Goal: Contribute content

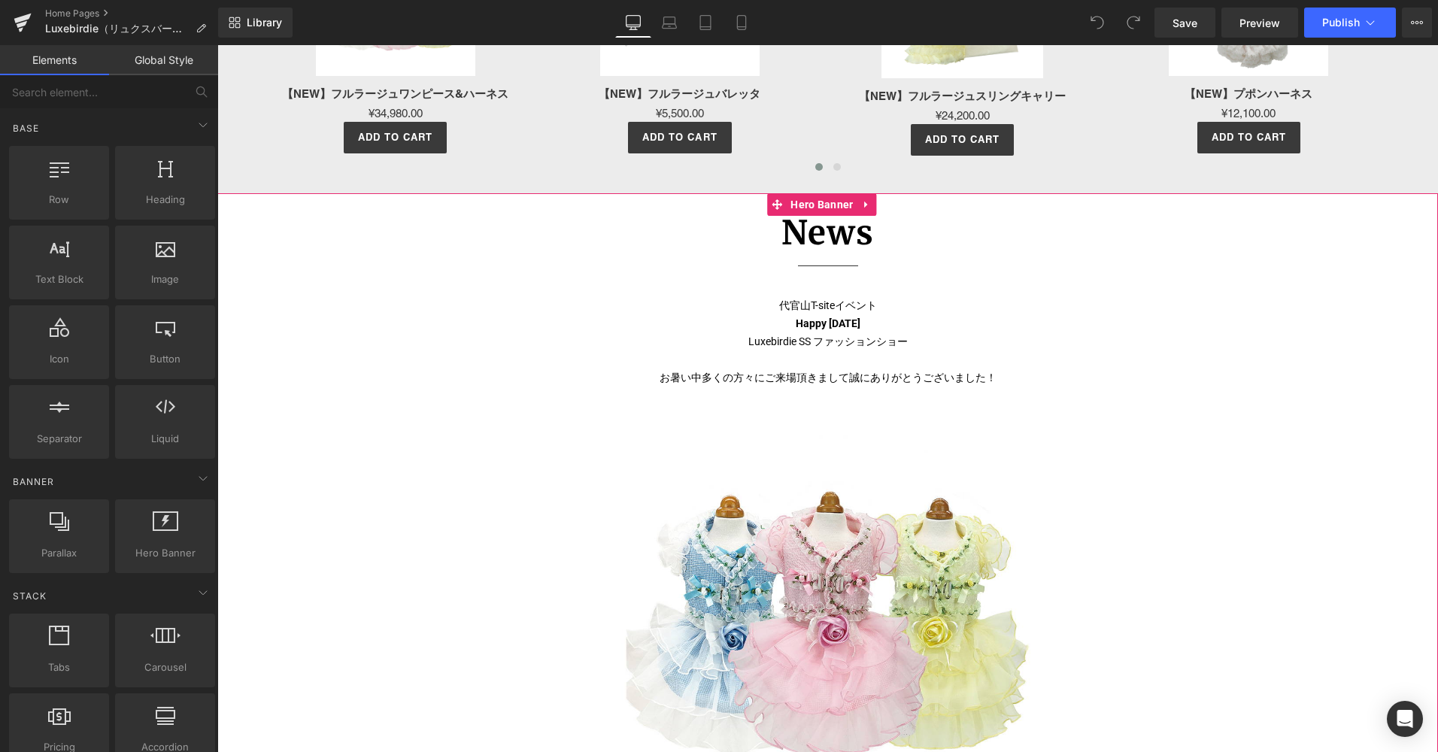
scroll to position [1805, 0]
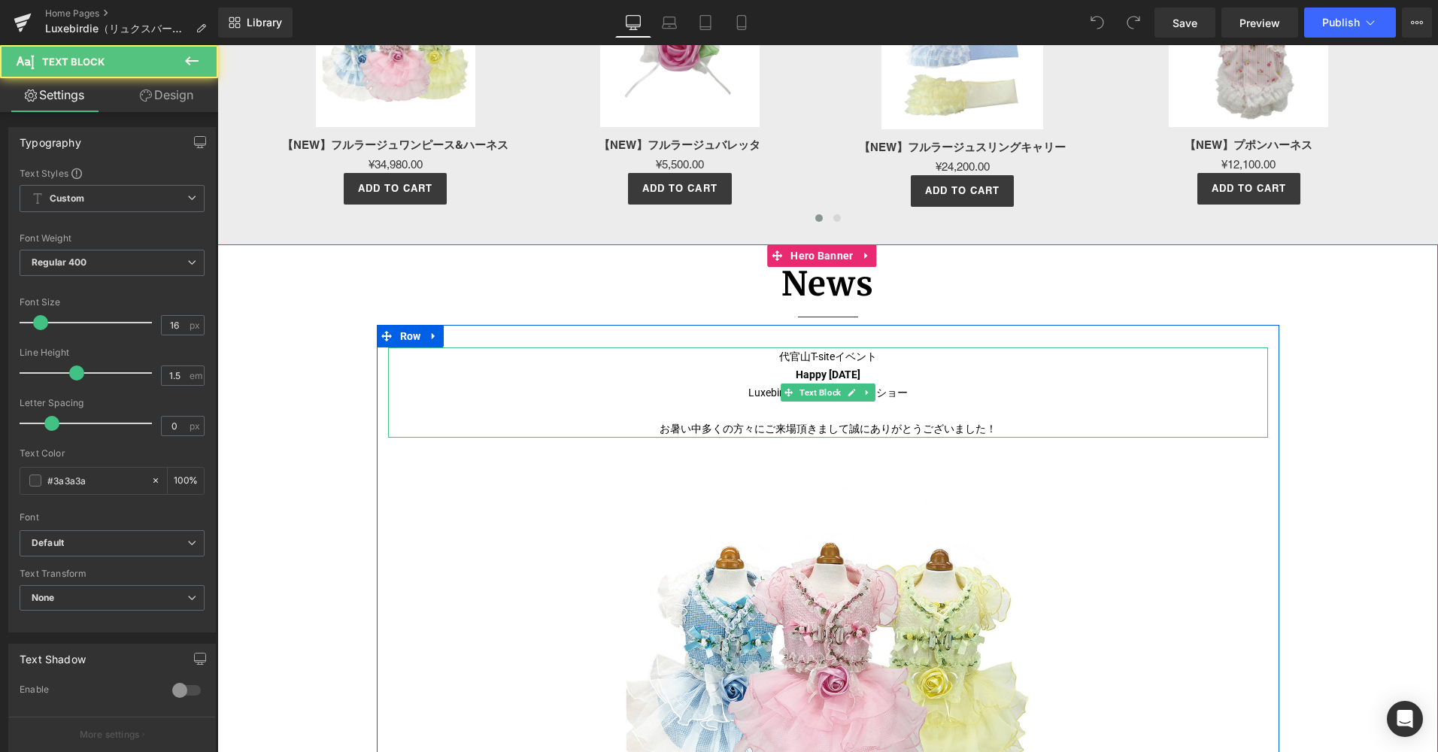
click at [803, 356] on span "代官山T-siteイベント⁡" at bounding box center [828, 357] width 98 height 12
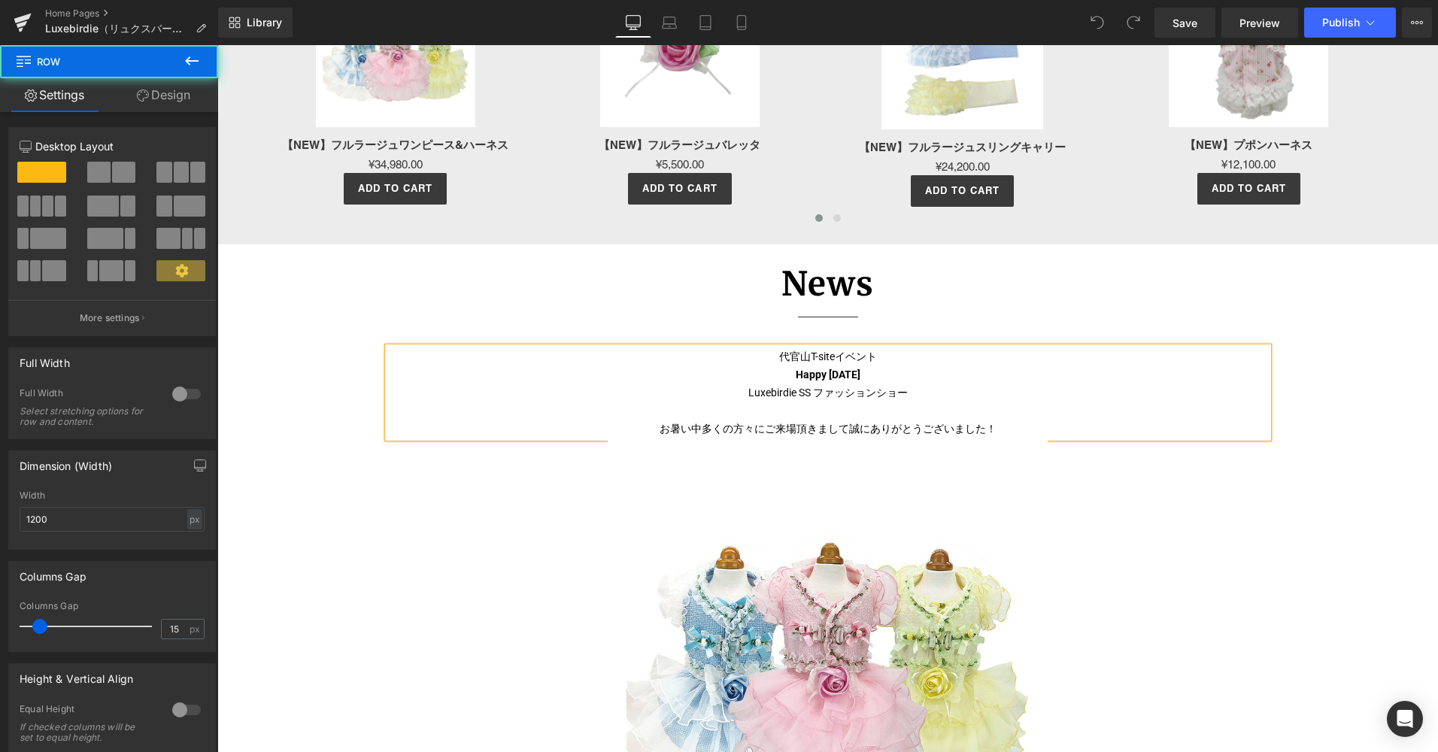
click at [840, 340] on div "代官山T-siteイベント⁡ ⁡Happy [DATE]⁡ ⁡Luxebirdie SS ファッションショー⁡⁡ お暑い中多くの方々にご来場頂きまして誠にあり…" at bounding box center [828, 656] width 903 height 662
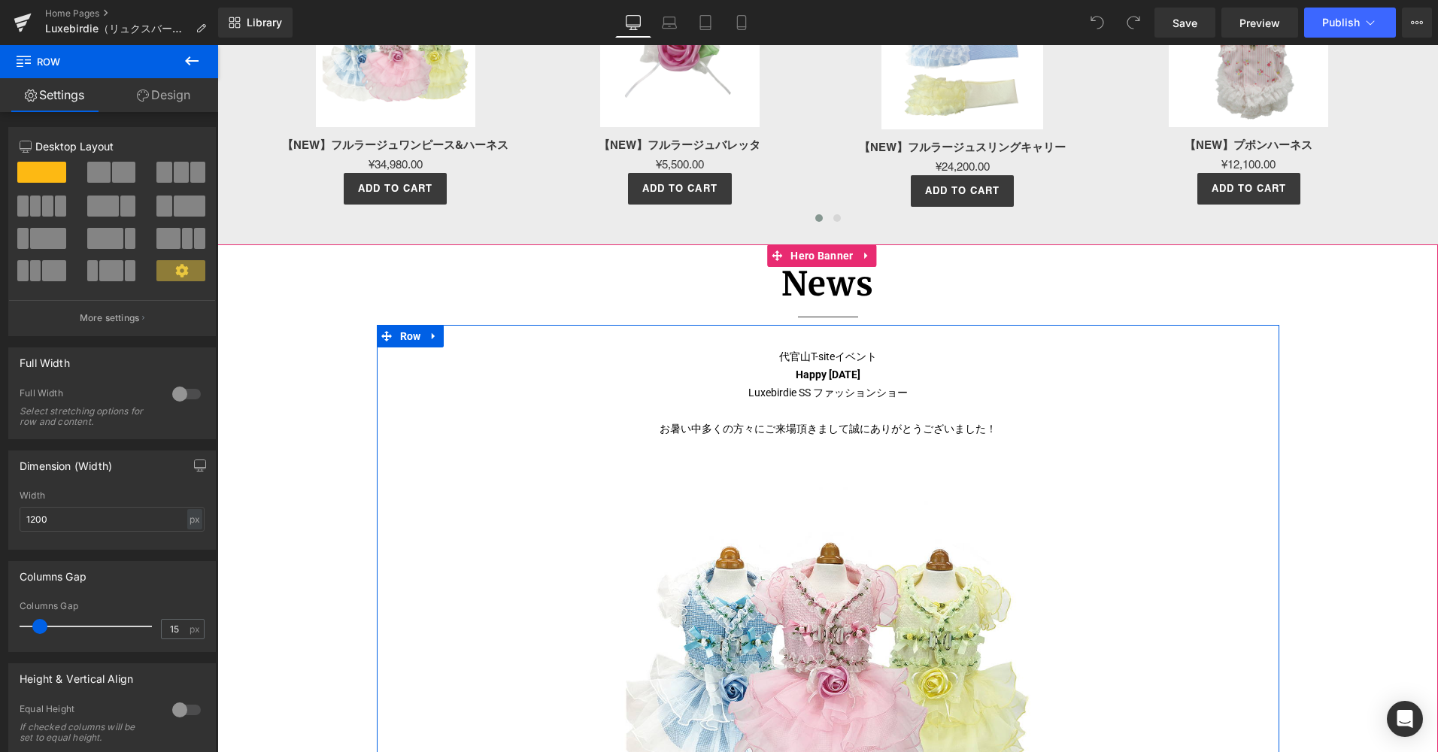
click at [433, 332] on icon at bounding box center [434, 335] width 11 height 11
click at [468, 337] on icon at bounding box center [473, 336] width 11 height 11
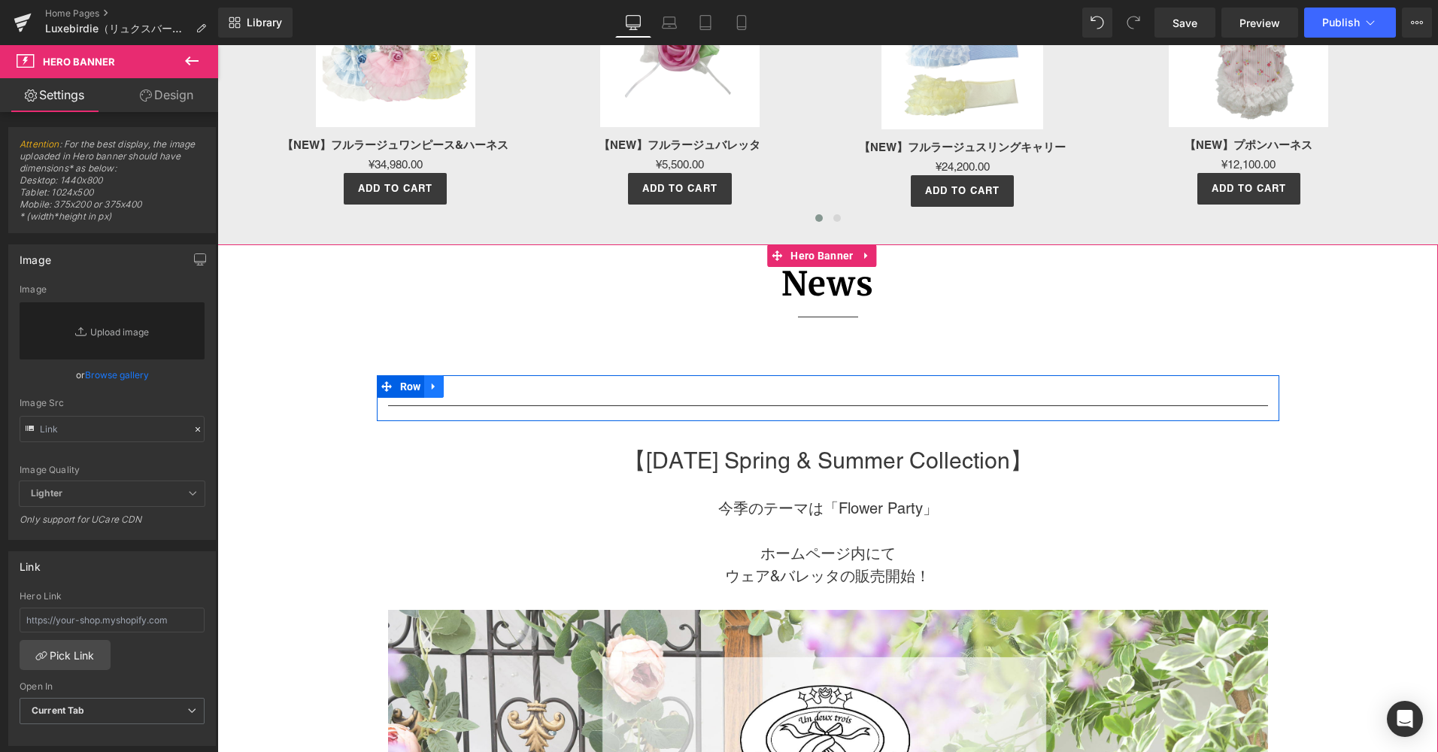
click at [434, 390] on icon at bounding box center [434, 386] width 11 height 11
click at [463, 386] on link at bounding box center [473, 386] width 20 height 23
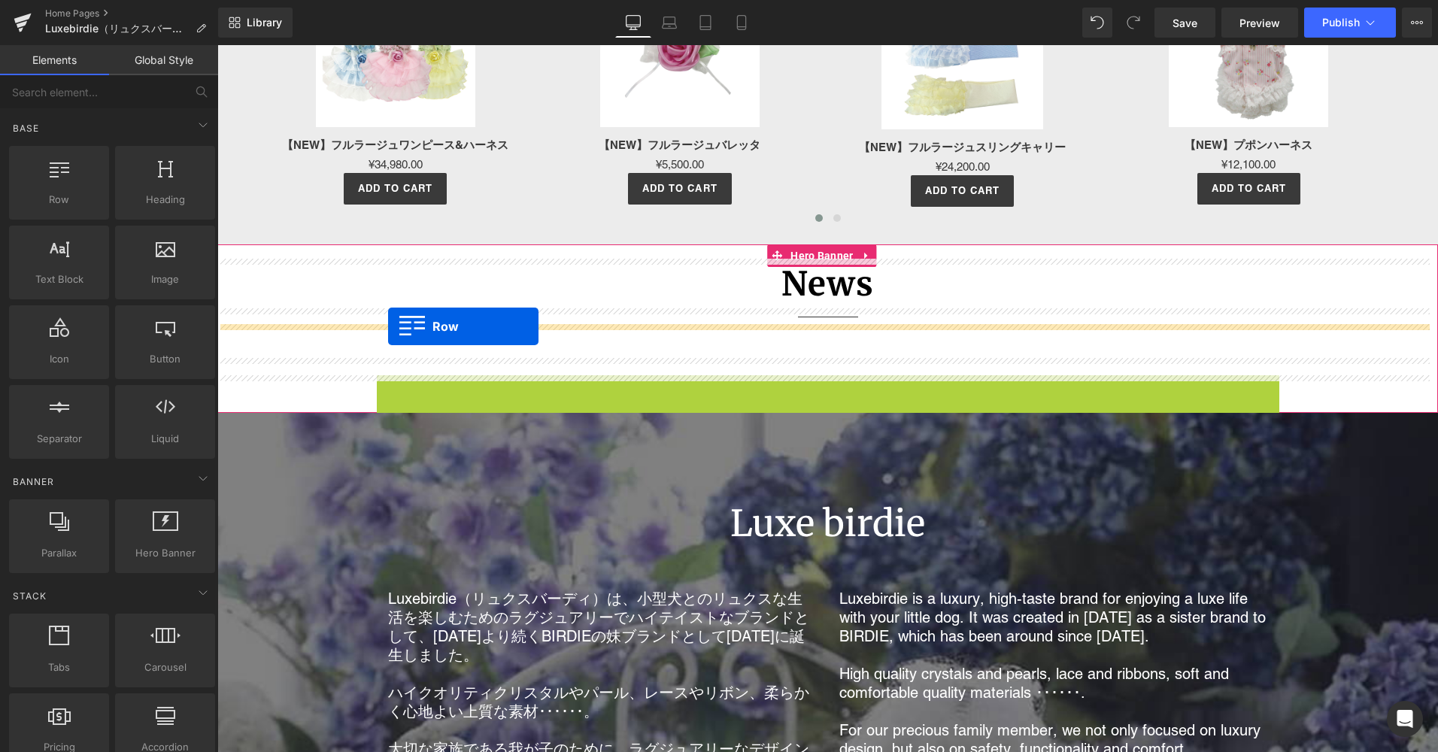
drag, startPoint x: 386, startPoint y: 387, endPoint x: 388, endPoint y: 326, distance: 60.2
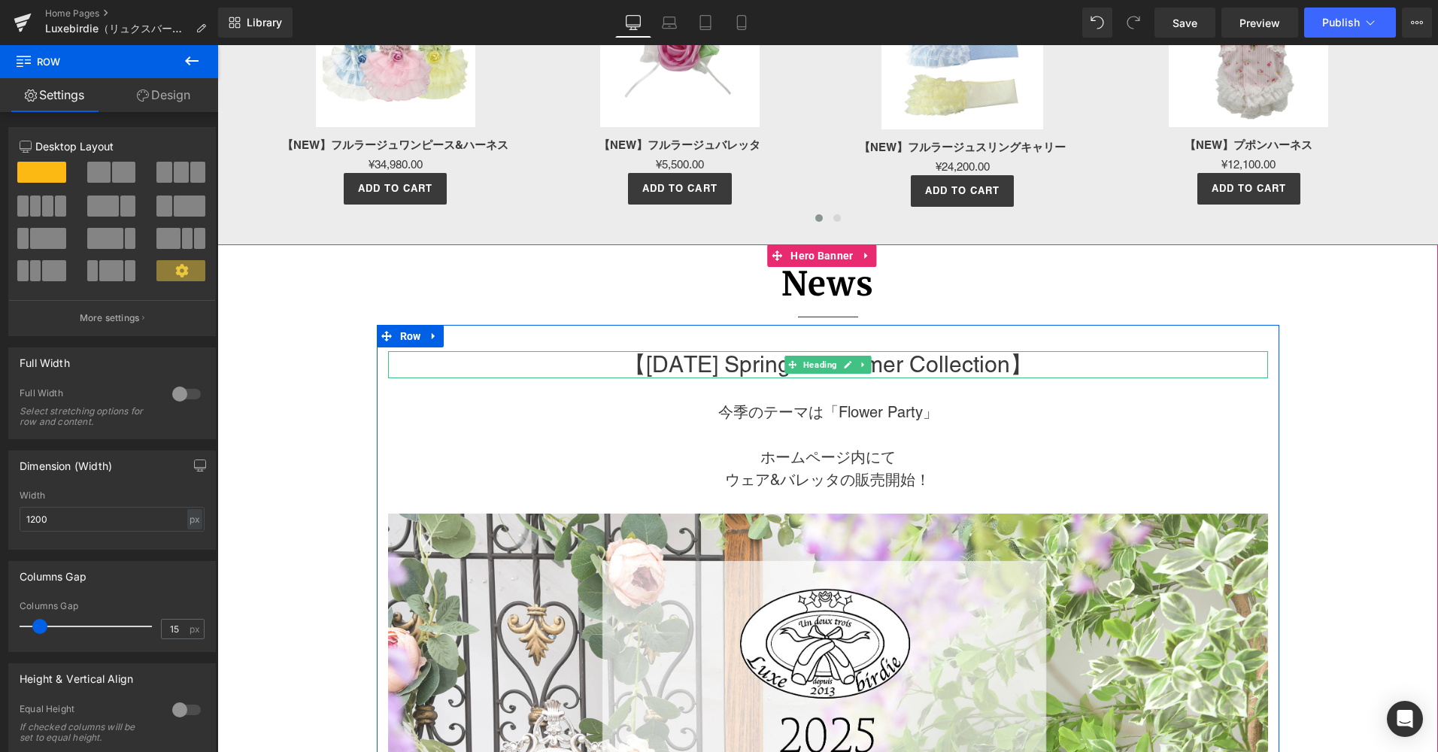
click at [978, 360] on h1 "【[DATE] Spring & Summer Collection】" at bounding box center [828, 364] width 880 height 27
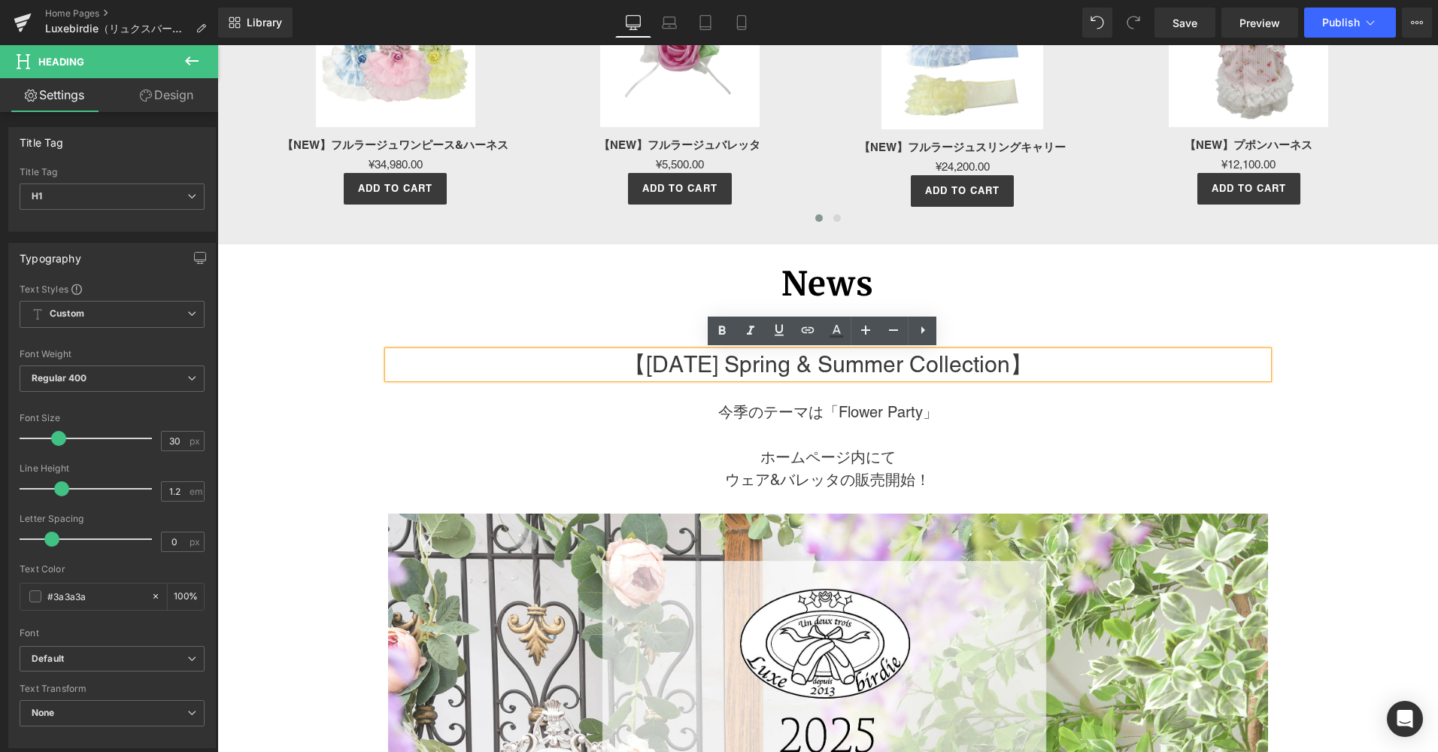
click at [772, 373] on h1 "【[DATE] Spring & Summer Collection】" at bounding box center [828, 364] width 880 height 27
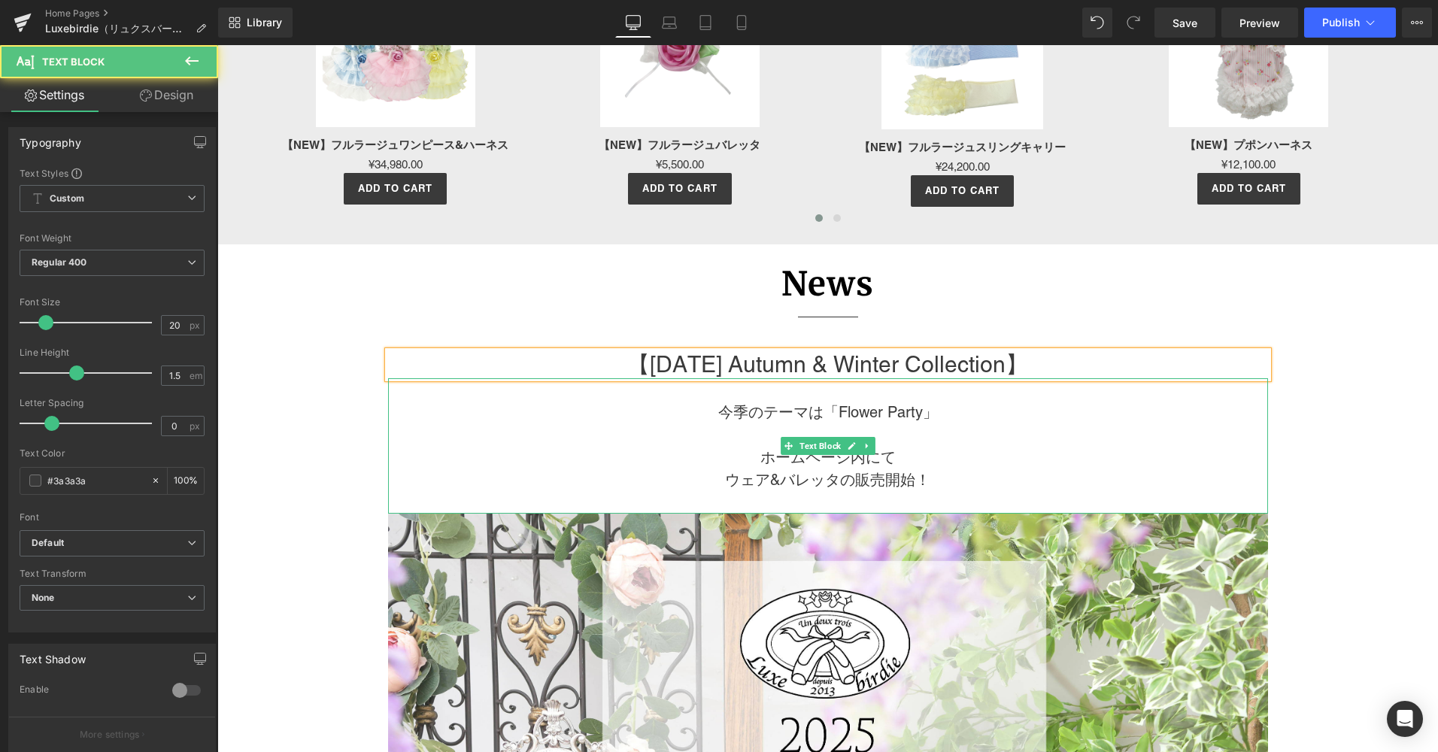
click at [895, 409] on span "今季のテーマは「Flower Party」" at bounding box center [828, 412] width 220 height 18
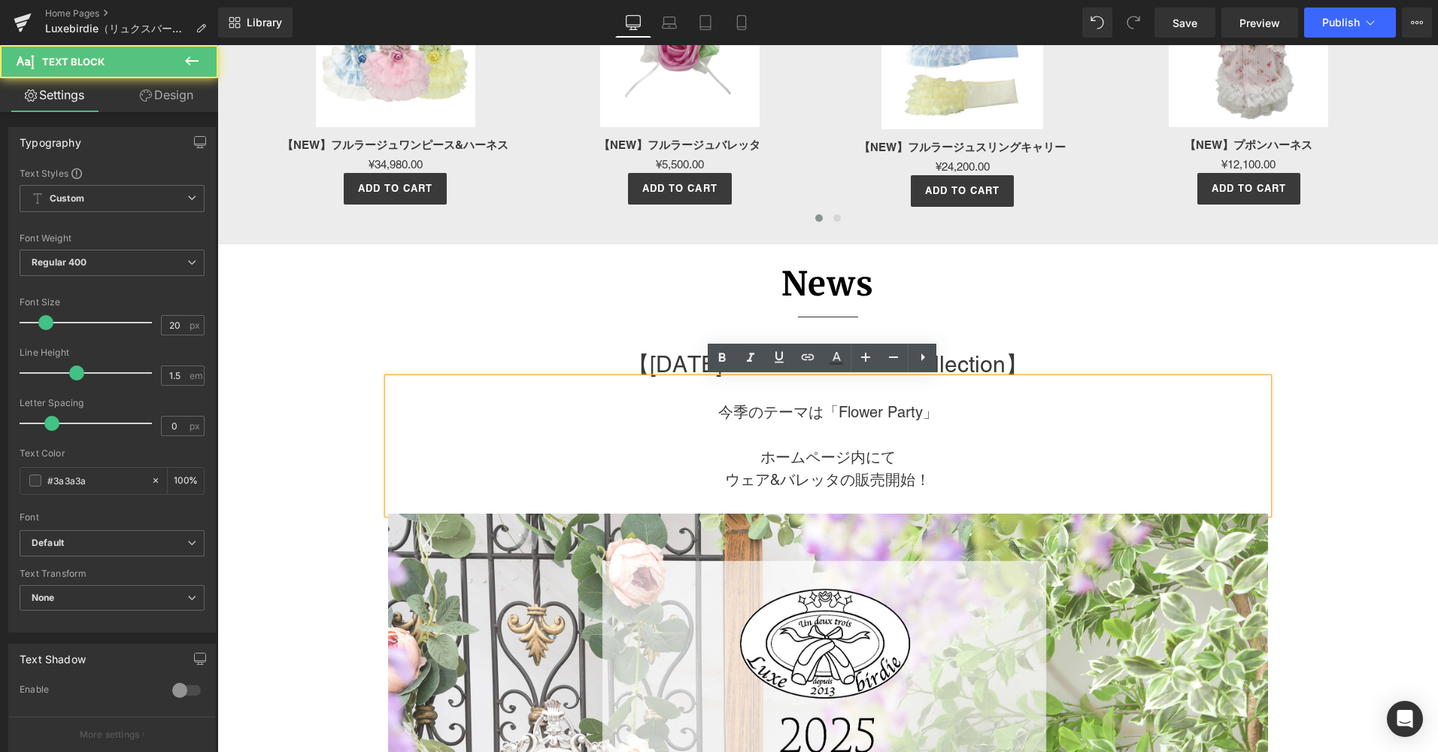
click at [914, 411] on span "今季のテーマは「Flower Party」" at bounding box center [828, 412] width 220 height 18
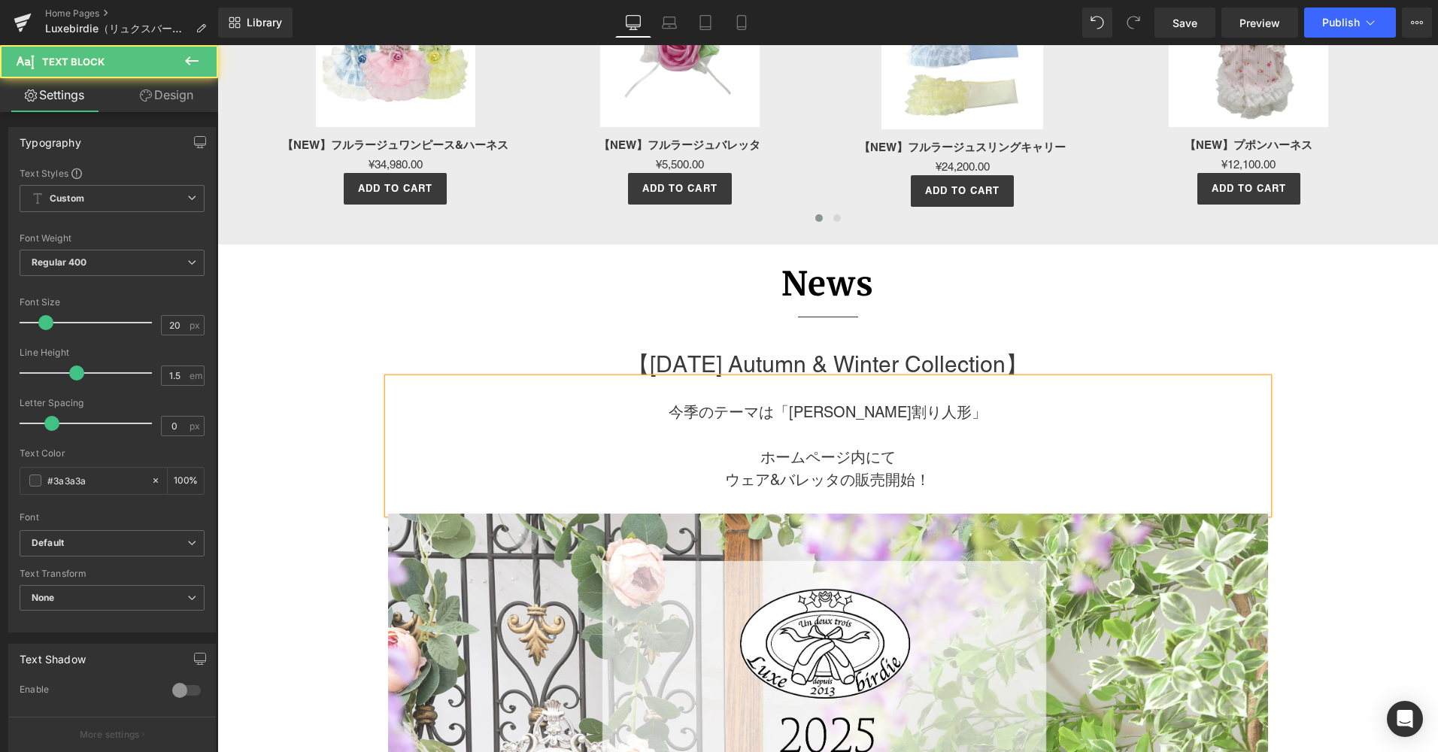
click at [909, 463] on p "ホームページ内にて" at bounding box center [828, 457] width 880 height 23
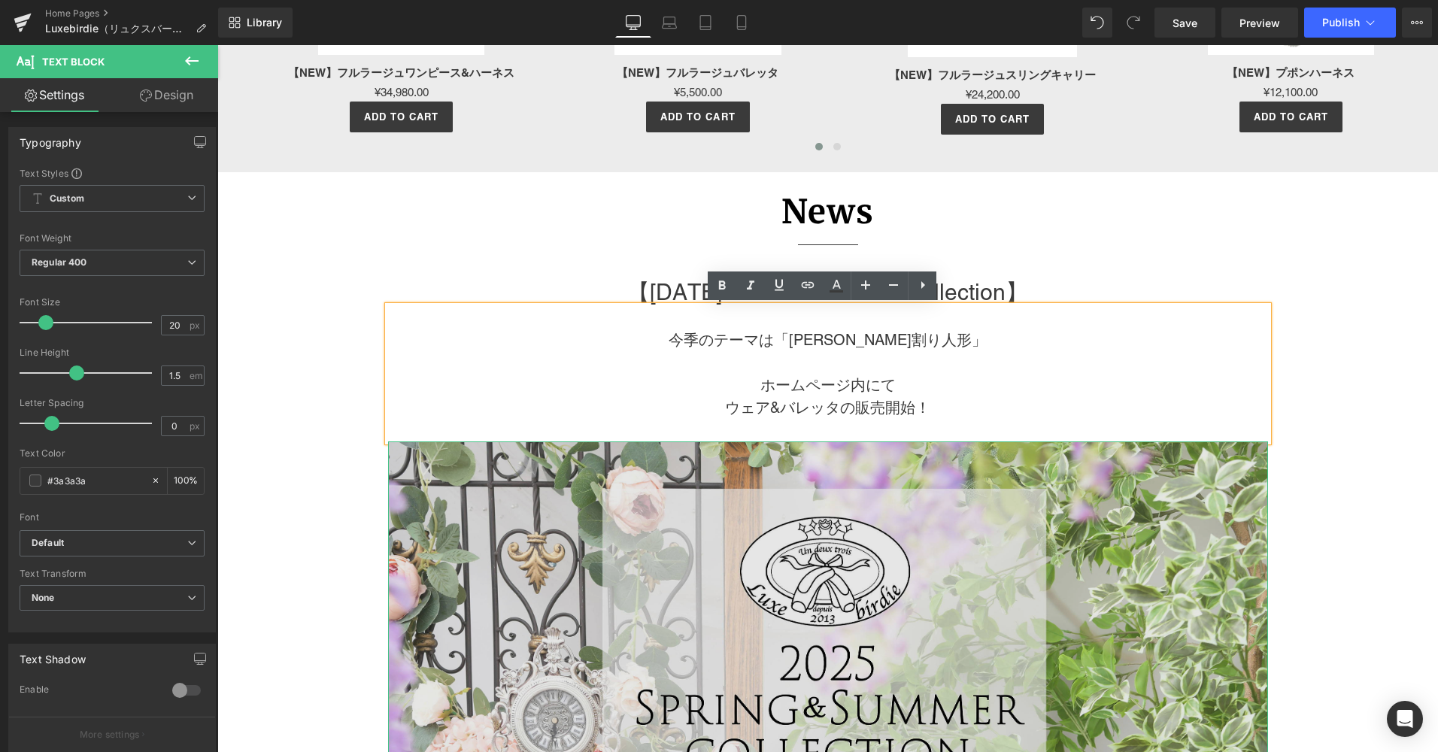
scroll to position [1959, 0]
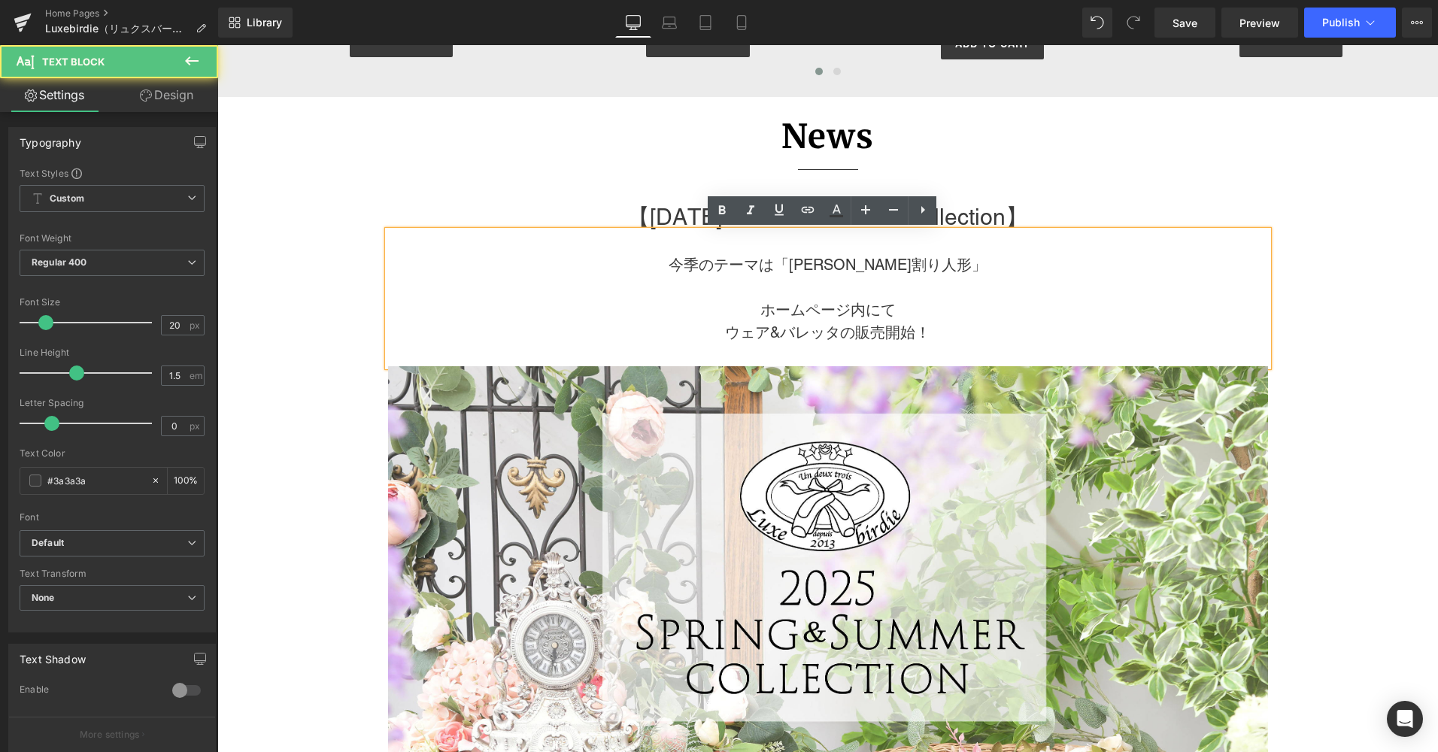
click at [855, 332] on span "販売開始！" at bounding box center [892, 332] width 75 height 18
click at [855, 333] on span "販売開始！" at bounding box center [892, 332] width 75 height 18
click at [782, 335] on p "ウェア&バレッタの 販売開始！" at bounding box center [828, 332] width 880 height 23
click at [848, 330] on p "ウェア&バレッタの 販売開始！" at bounding box center [828, 332] width 880 height 23
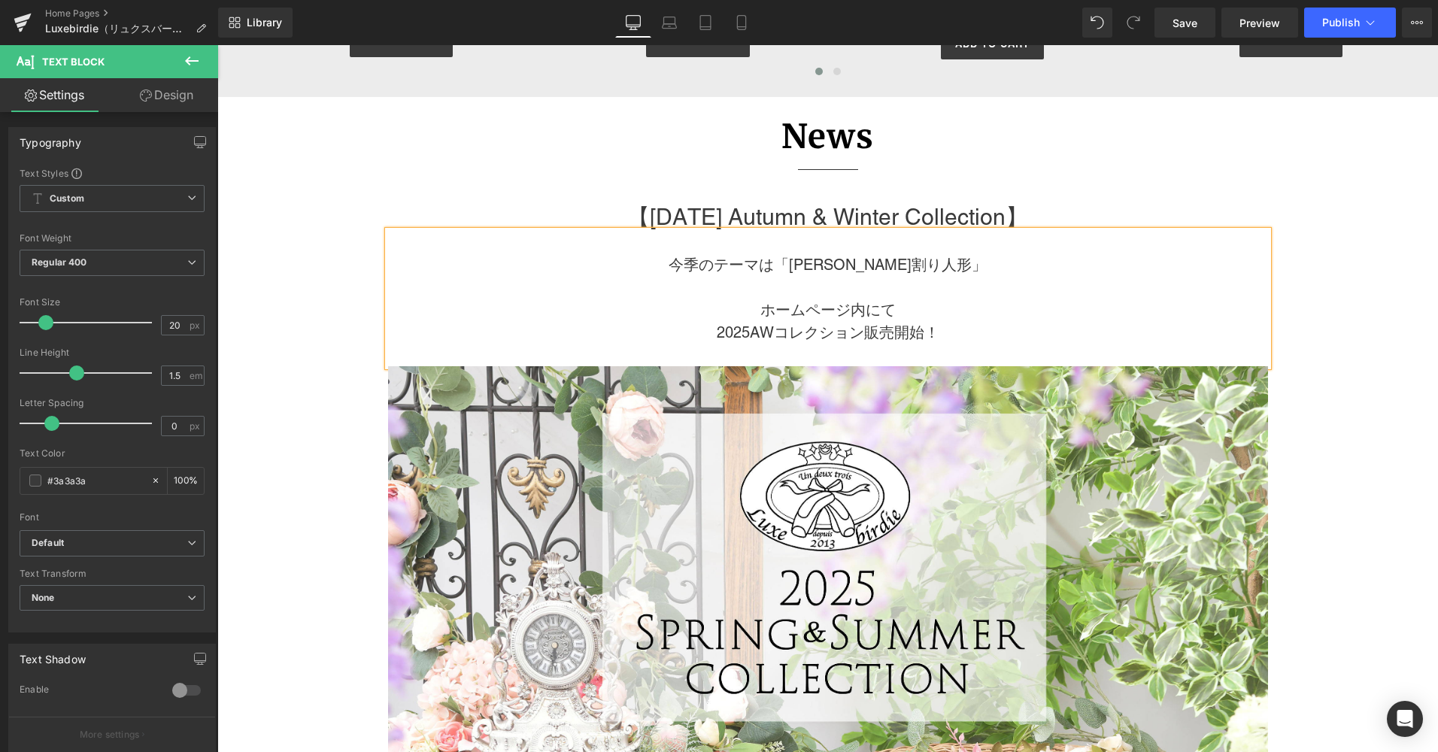
click at [940, 338] on p "2025AWコレクション販売開始！" at bounding box center [828, 332] width 880 height 23
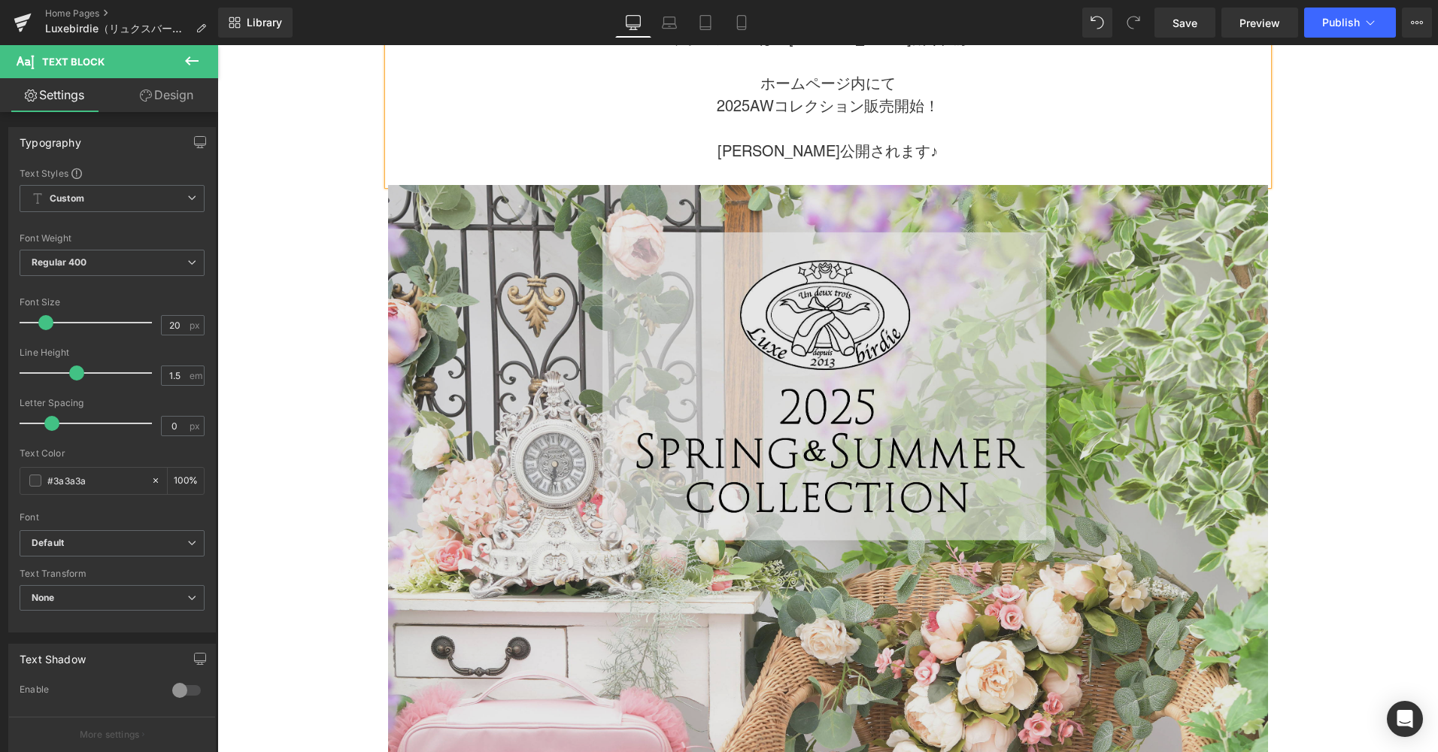
scroll to position [2335, 0]
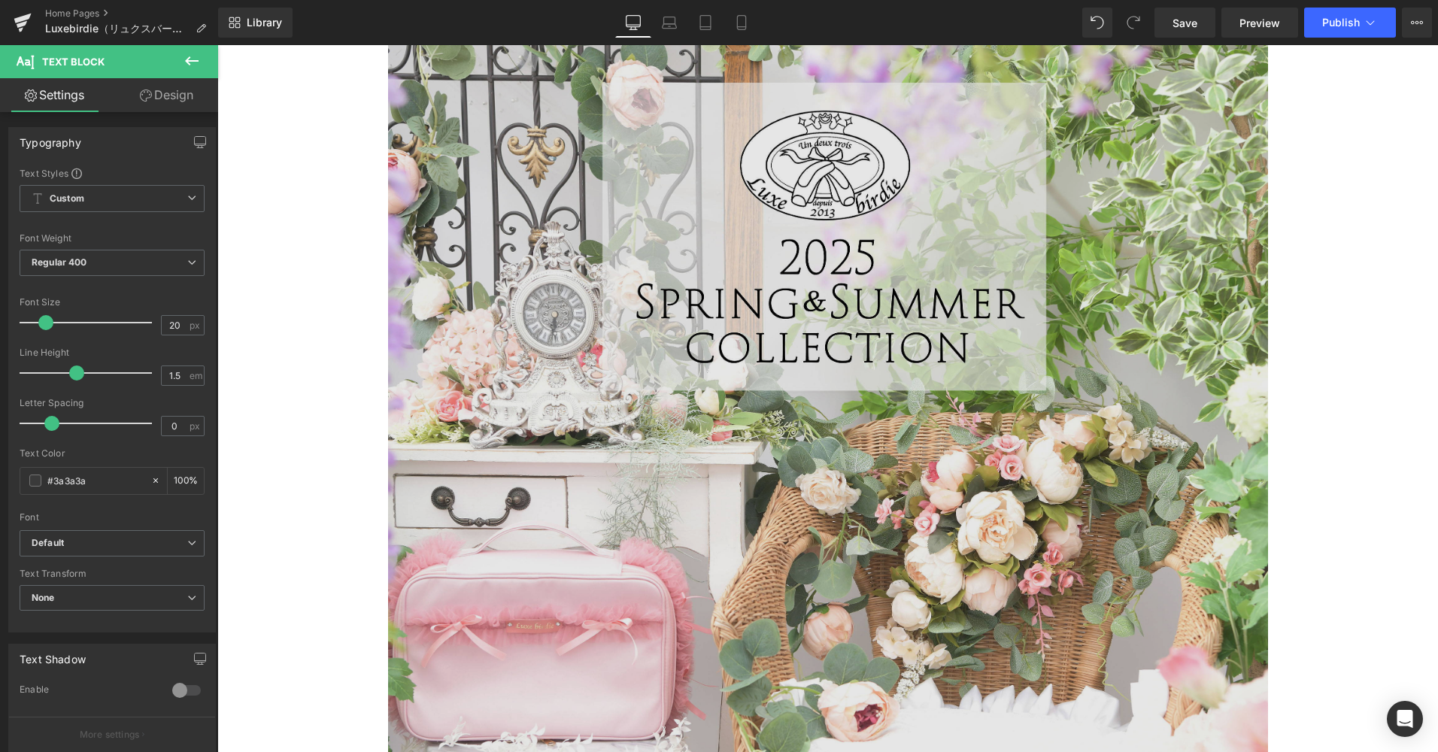
click at [913, 373] on img at bounding box center [828, 475] width 880 height 880
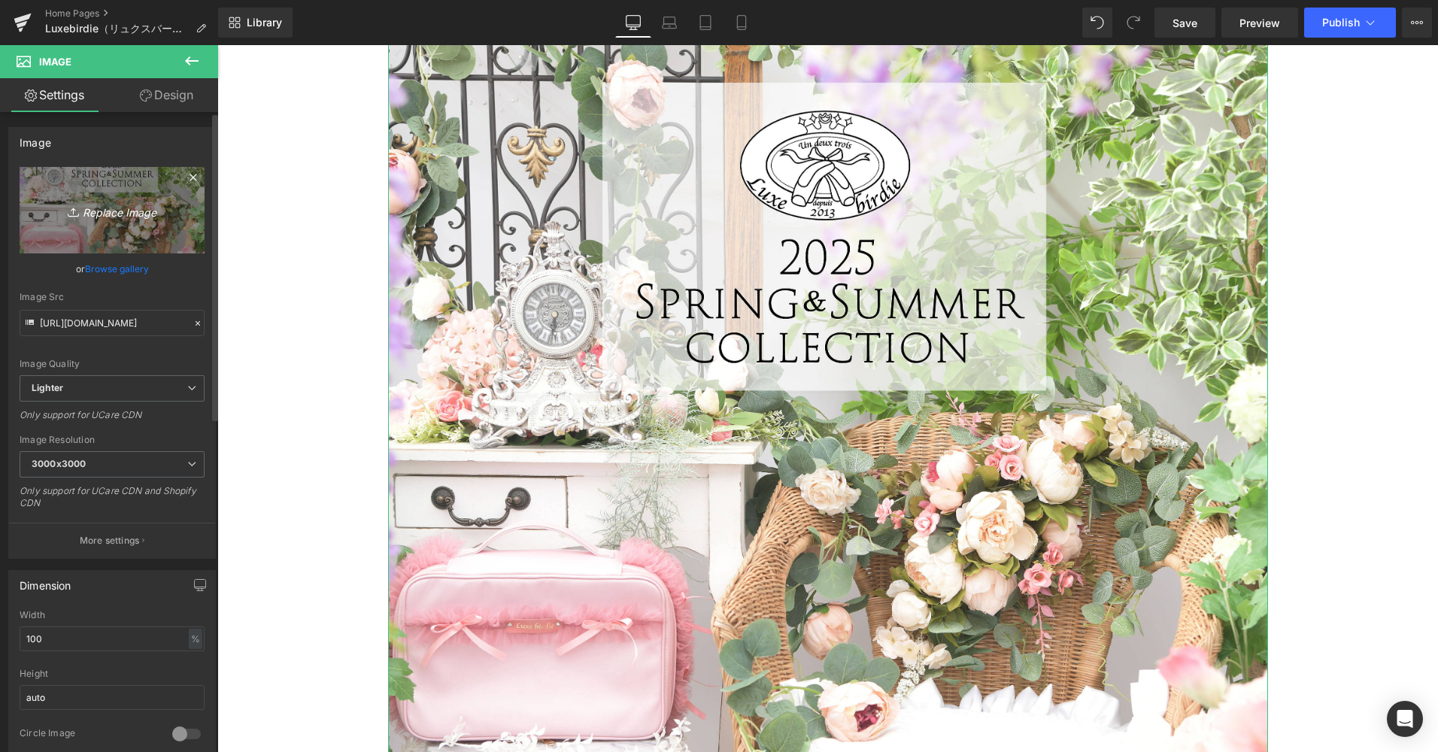
click at [143, 230] on link "Replace Image" at bounding box center [112, 210] width 185 height 86
type input "C:\fakepath\2025AWcollectionsEC.jpg"
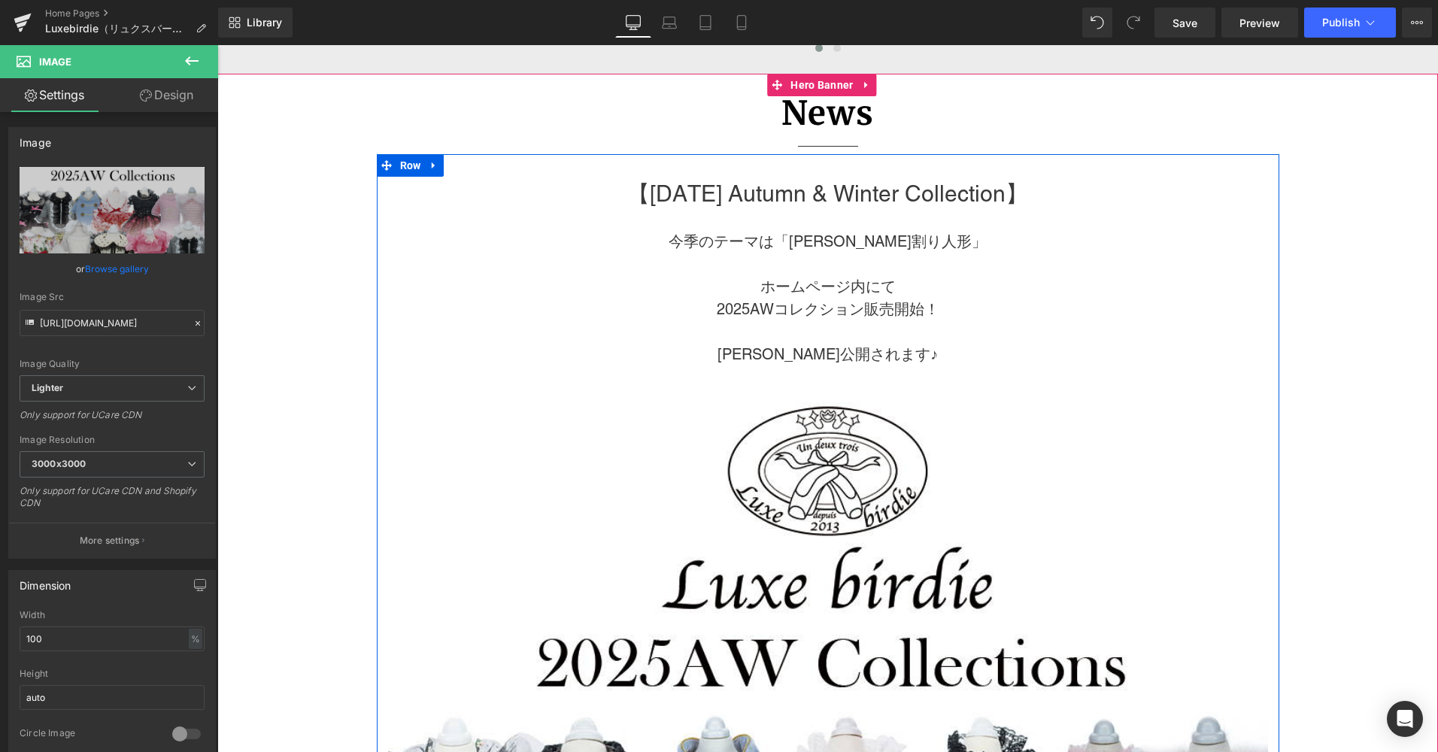
scroll to position [1884, 0]
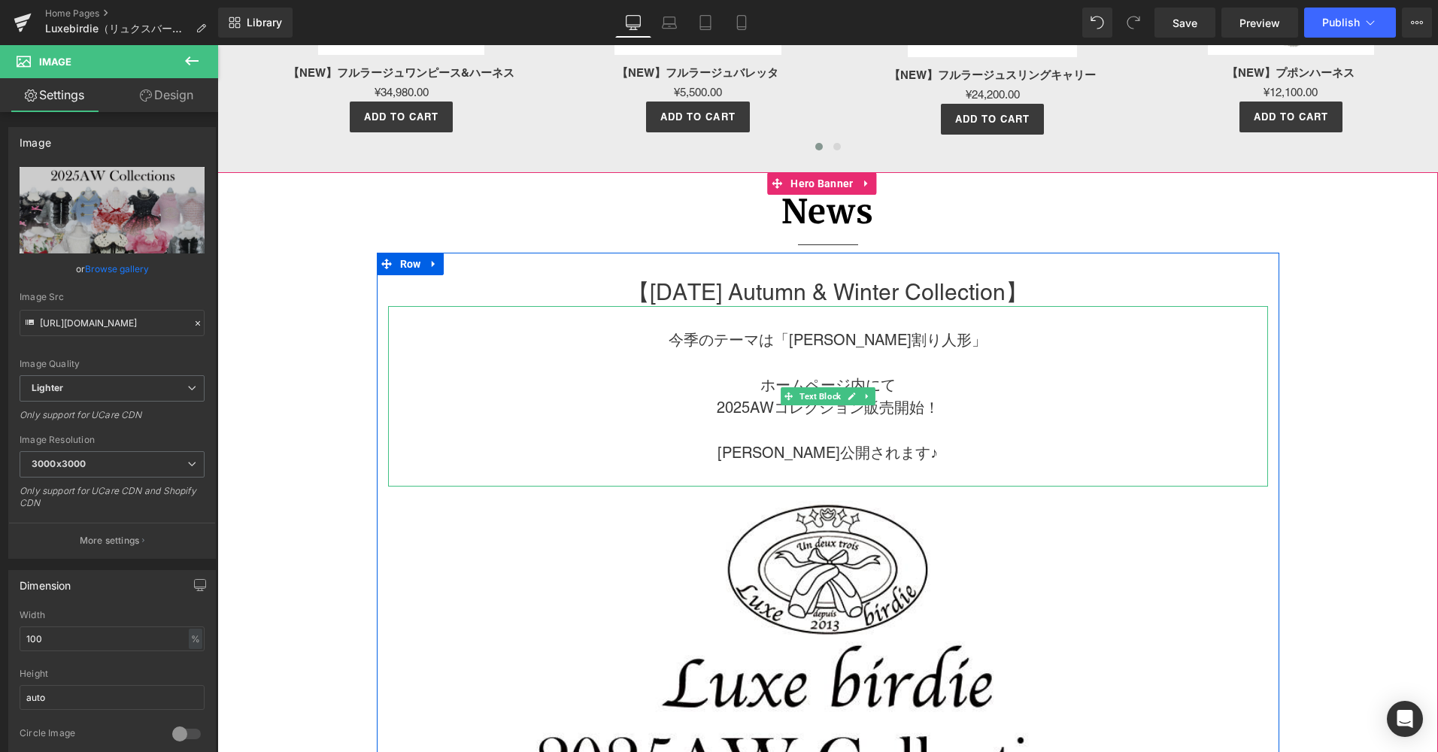
click at [791, 456] on p "[PERSON_NAME]公開されます♪" at bounding box center [828, 453] width 880 height 23
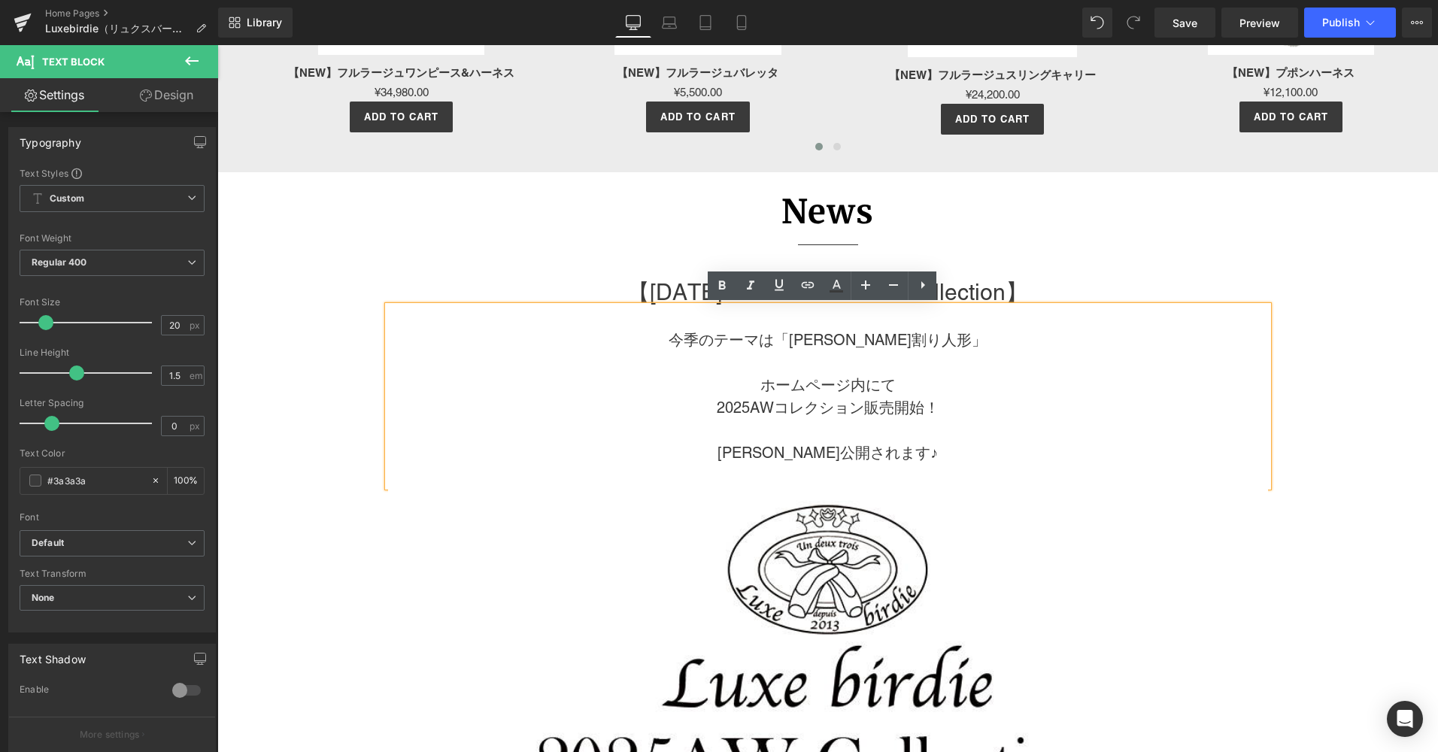
click at [766, 457] on p "[PERSON_NAME]公開されます♪" at bounding box center [828, 453] width 880 height 23
click at [760, 457] on p "[PERSON_NAME]公開されます♪" at bounding box center [828, 453] width 880 height 23
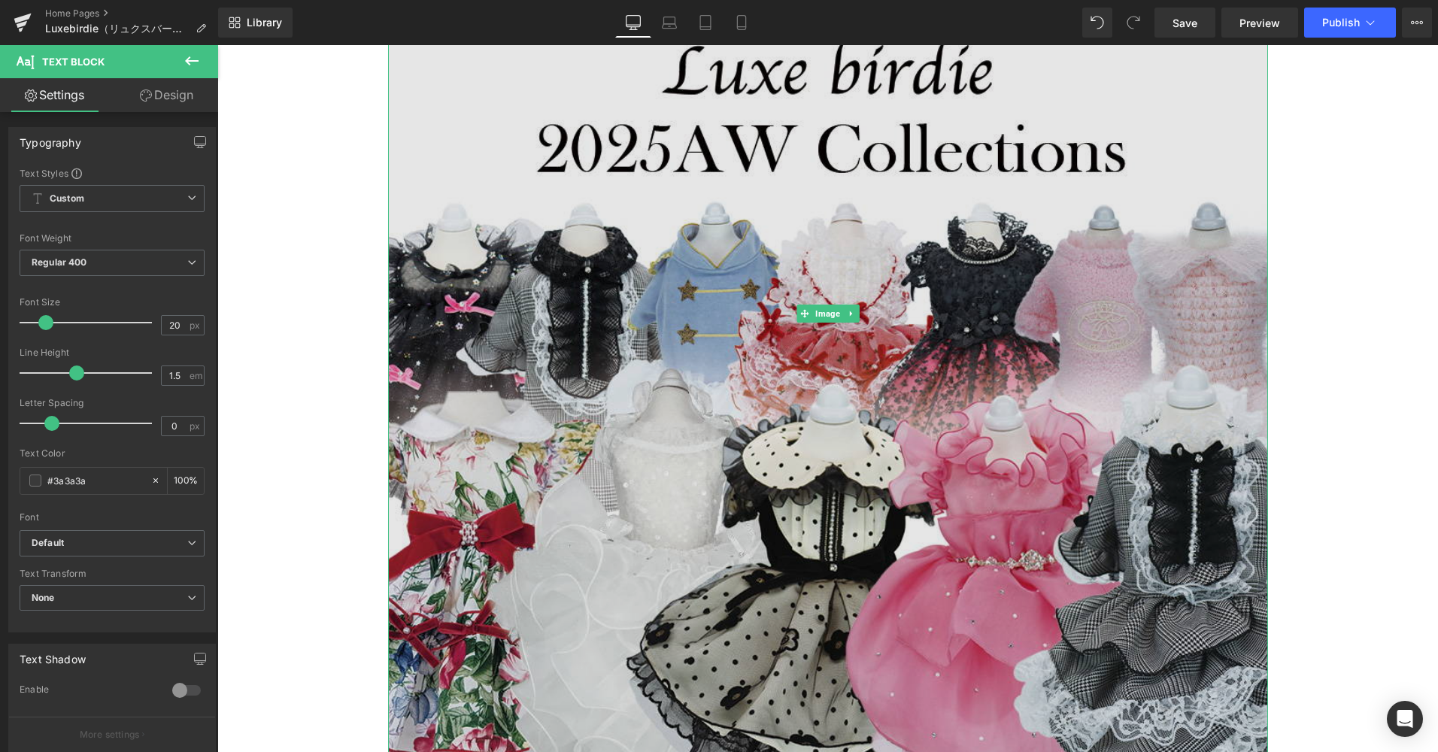
scroll to position [2411, 0]
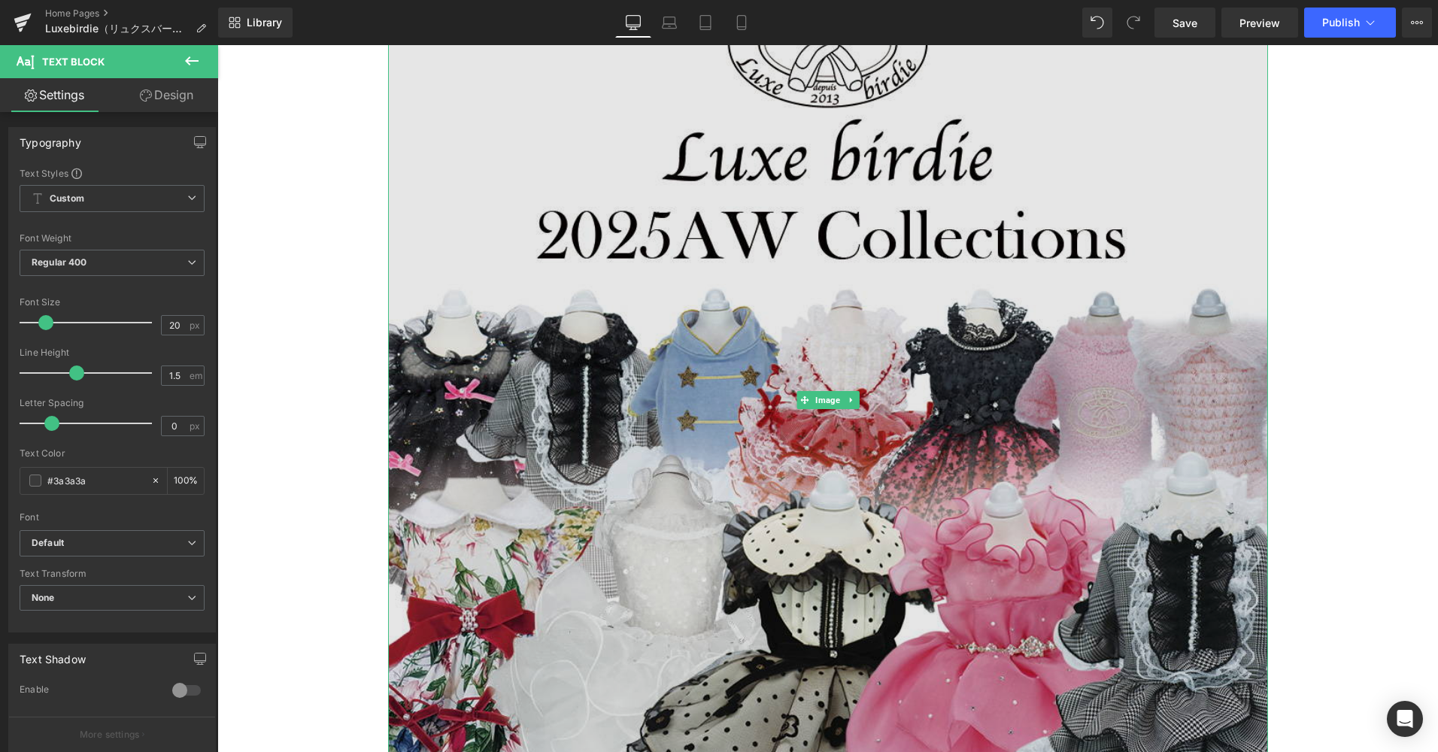
click at [719, 372] on img at bounding box center [828, 400] width 880 height 880
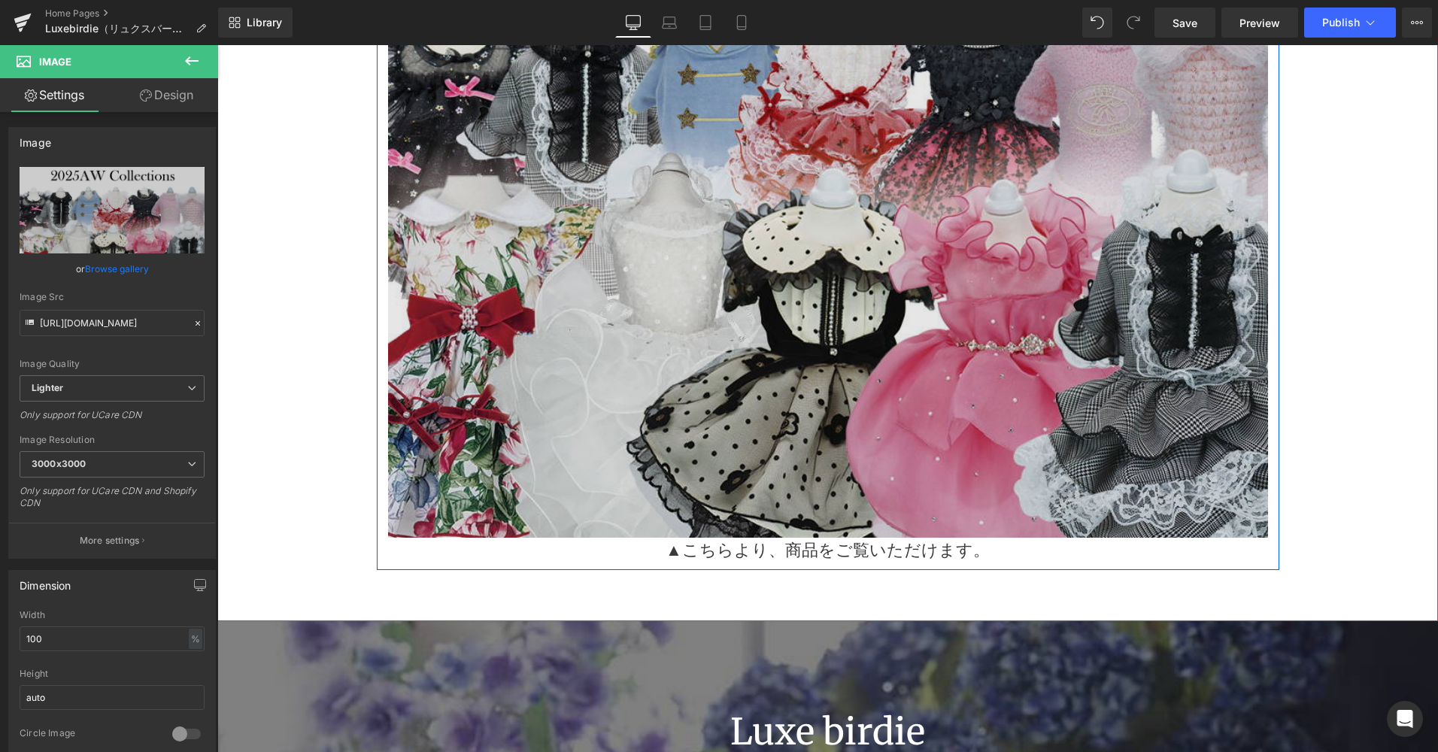
scroll to position [2712, 0]
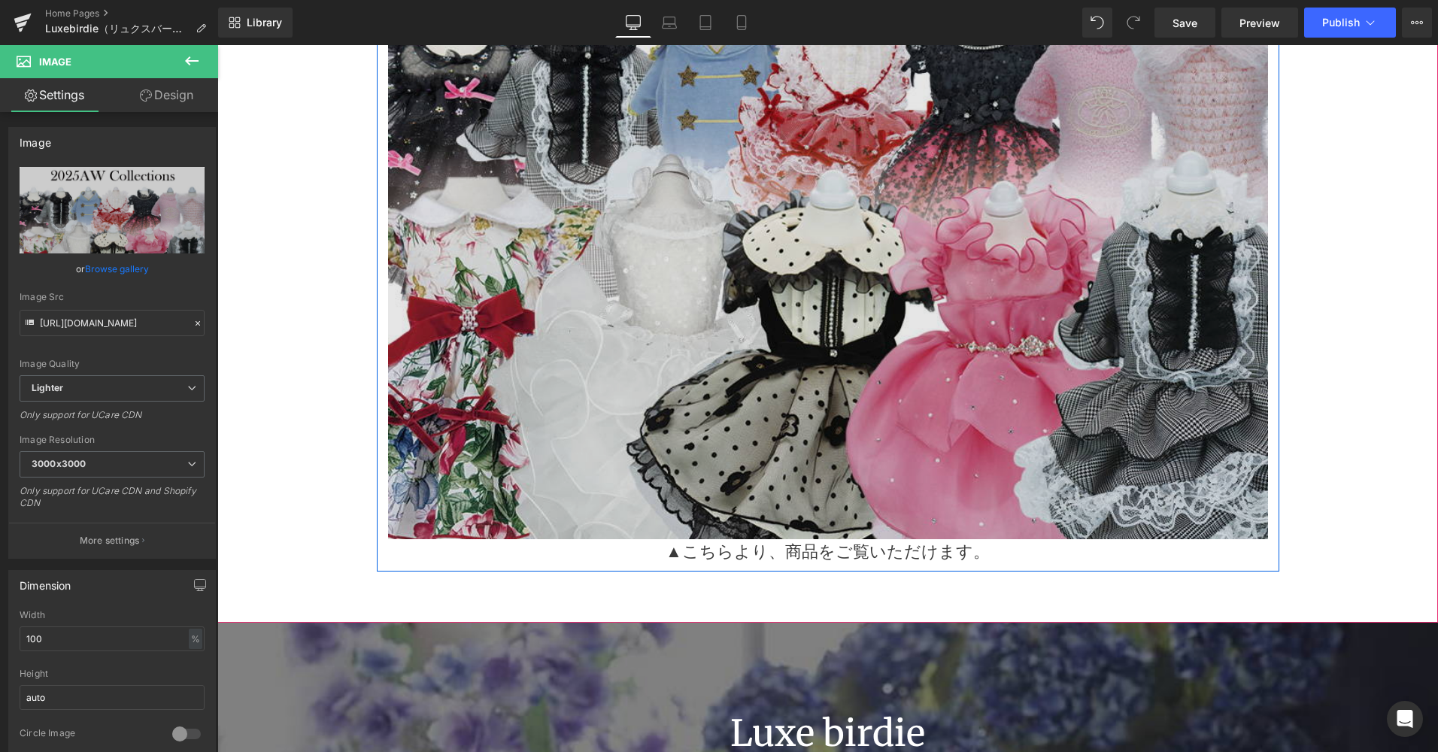
click at [635, 314] on img at bounding box center [828, 99] width 880 height 880
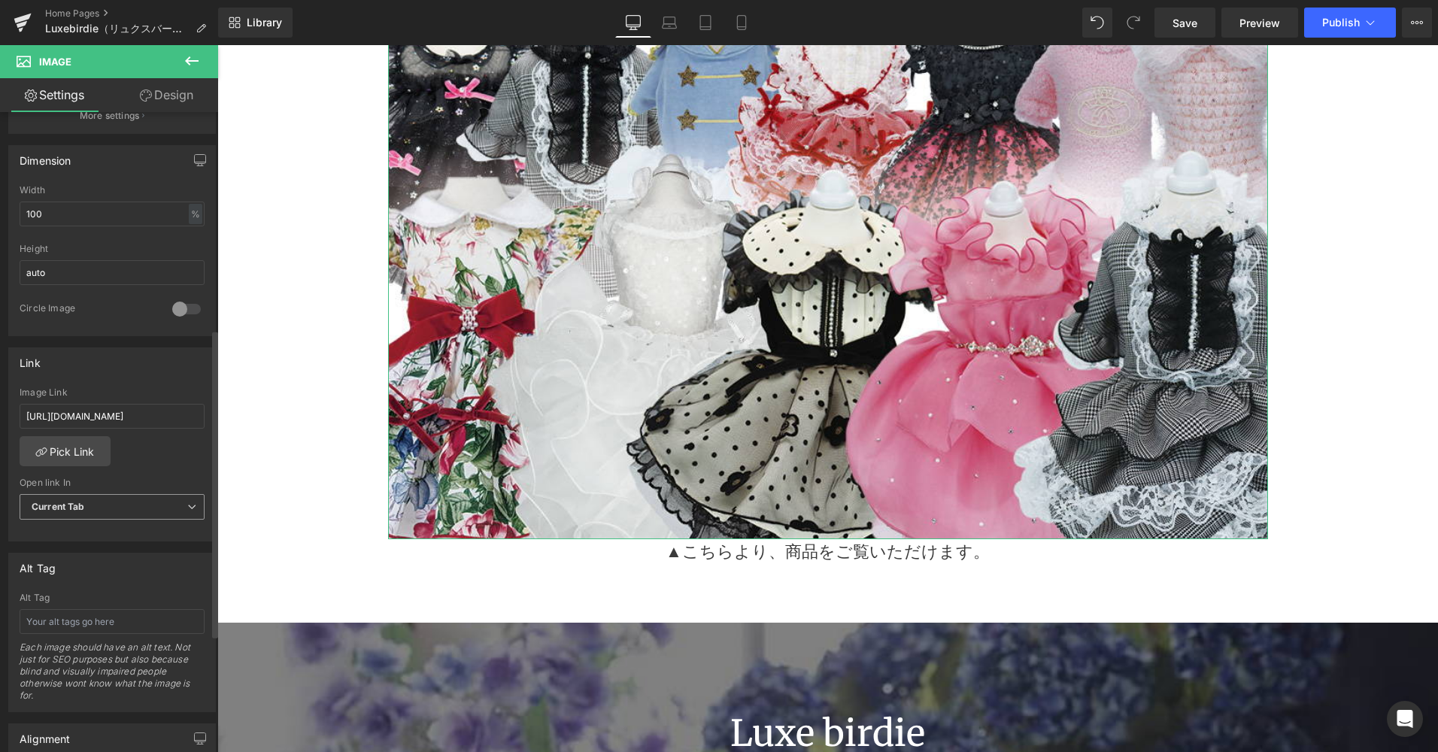
scroll to position [451, 0]
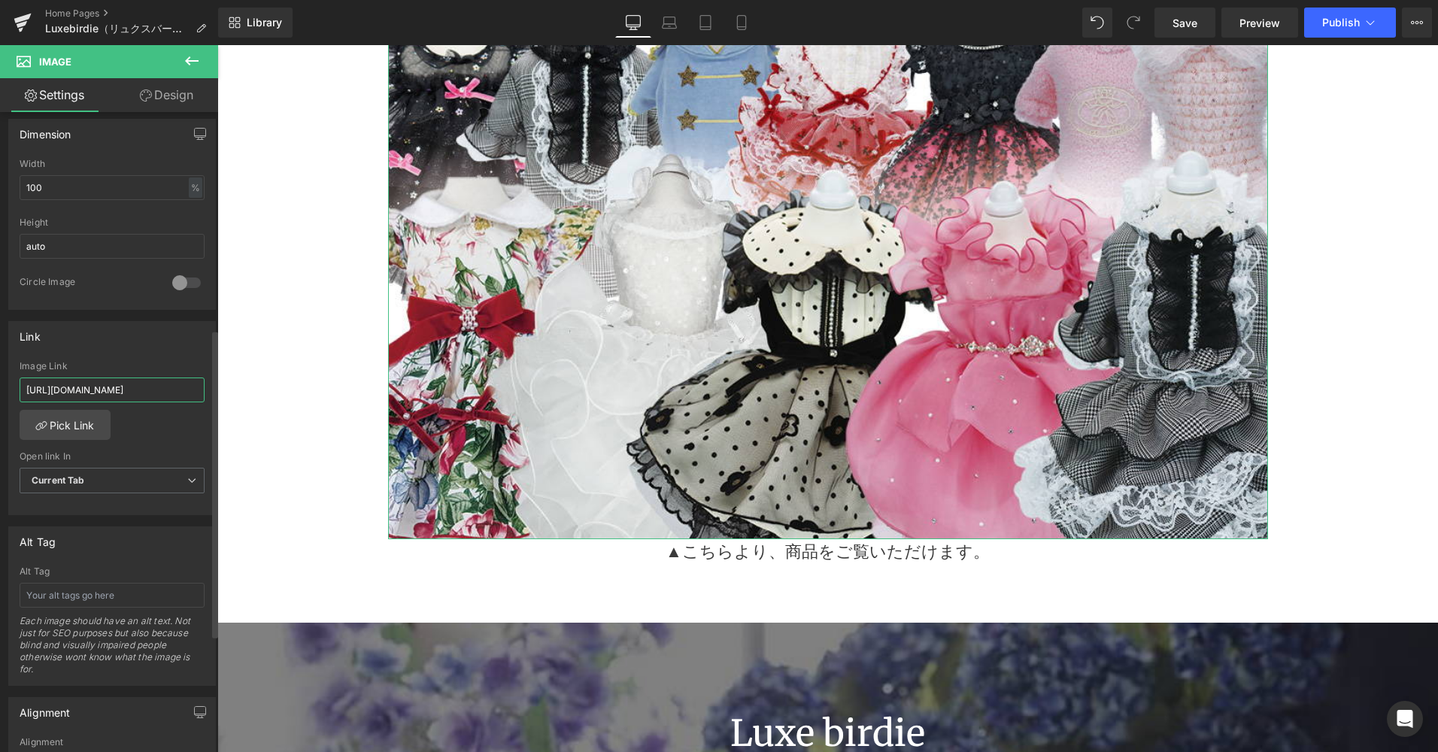
click at [130, 389] on input "[URL][DOMAIN_NAME]" at bounding box center [112, 390] width 185 height 25
click at [93, 414] on link "Pick Link" at bounding box center [65, 425] width 91 height 30
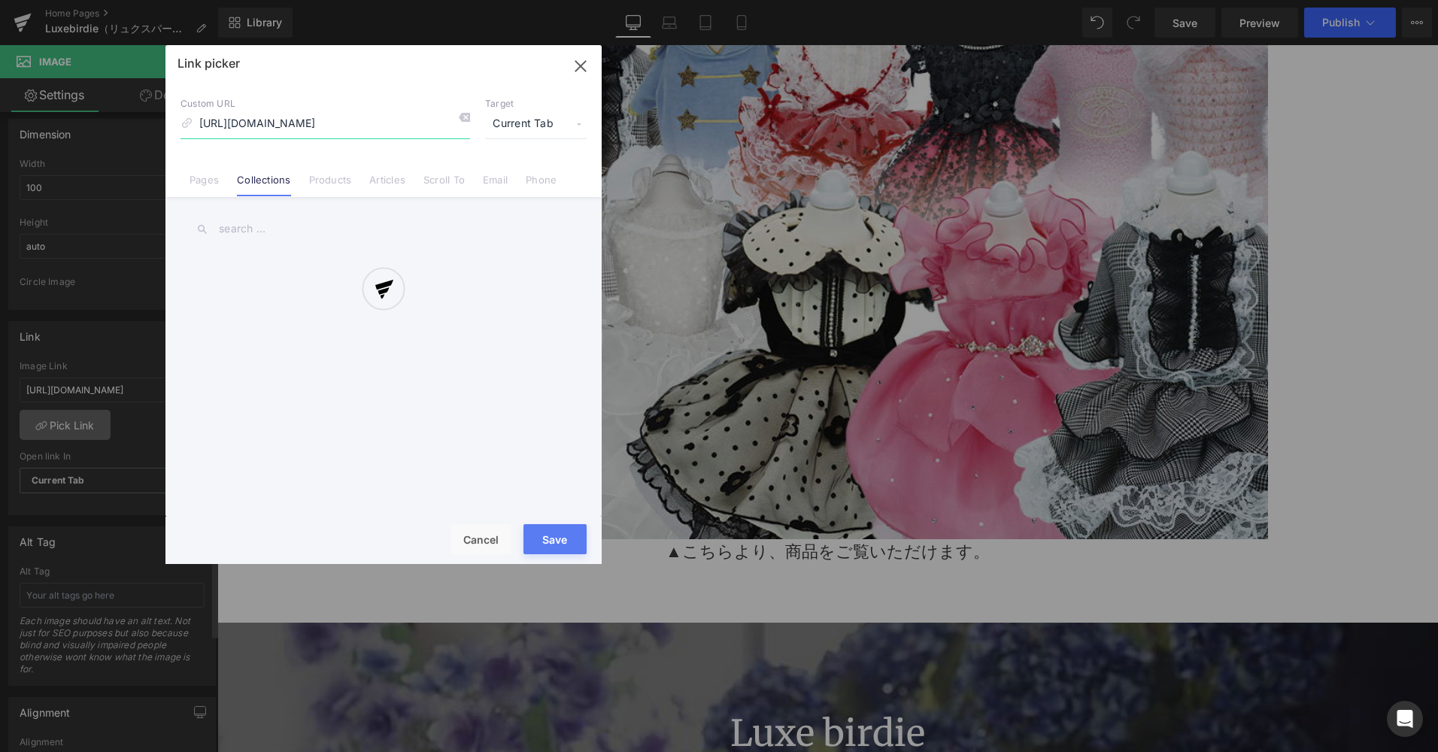
scroll to position [0, 71]
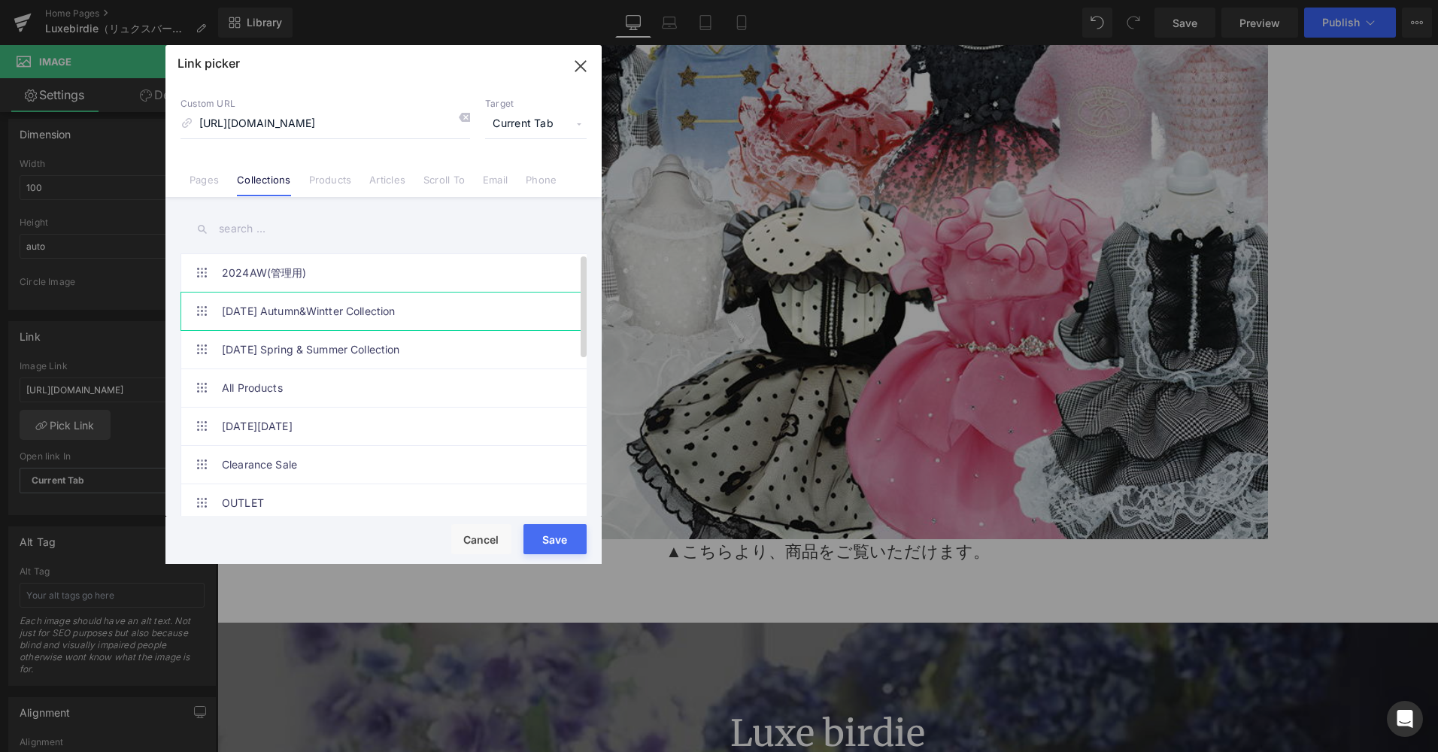
click at [295, 313] on link "[DATE] Autumn&Wintter Collection" at bounding box center [387, 312] width 331 height 38
click at [572, 539] on button "Save" at bounding box center [555, 539] width 63 height 30
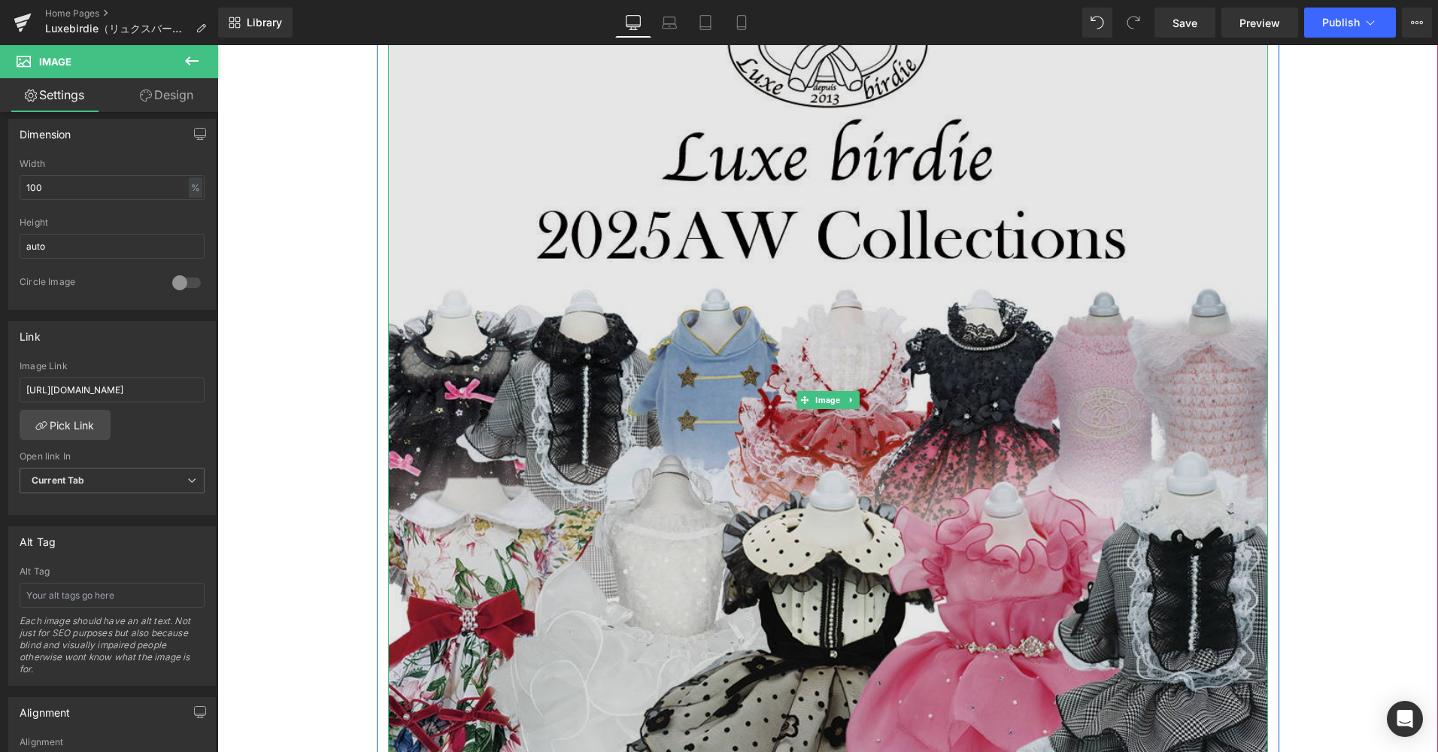
scroll to position [2110, 0]
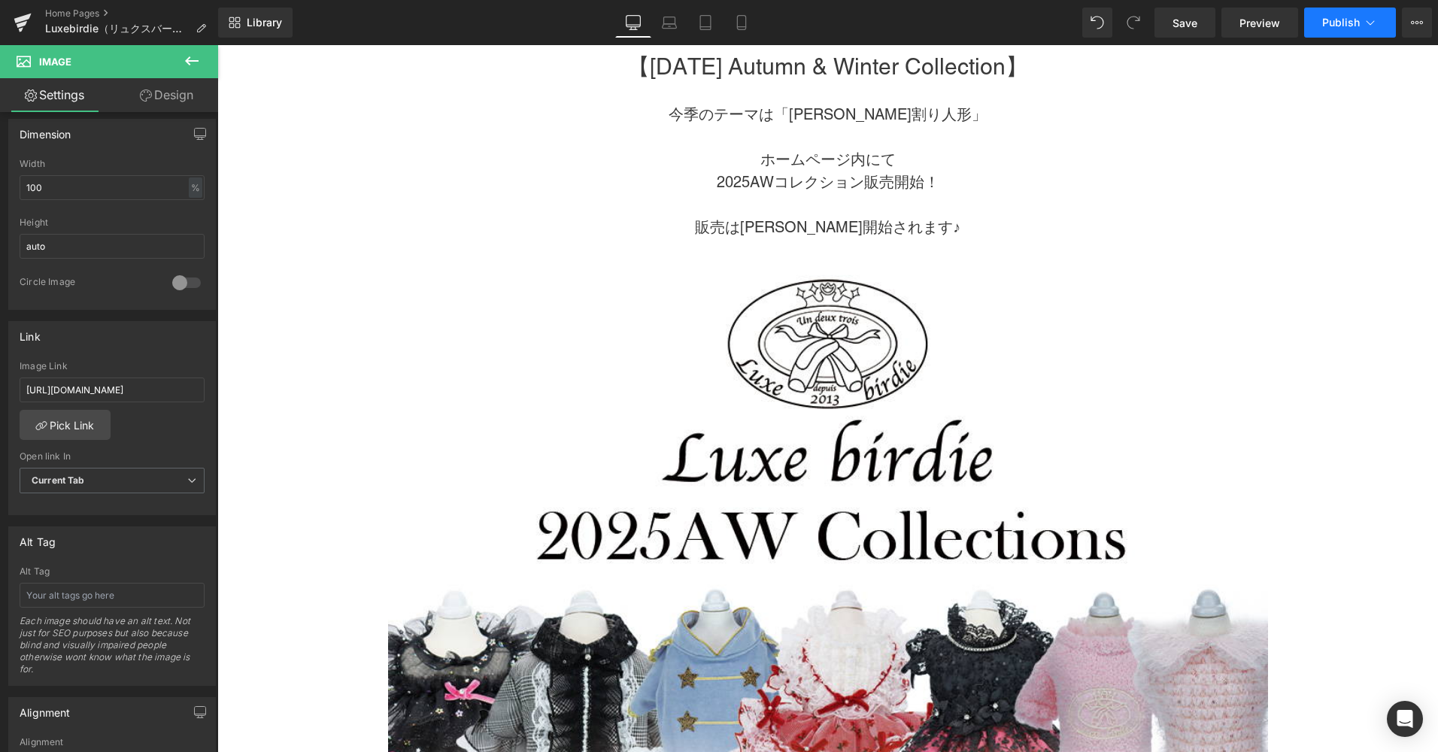
click at [1329, 24] on span "Publish" at bounding box center [1341, 23] width 38 height 12
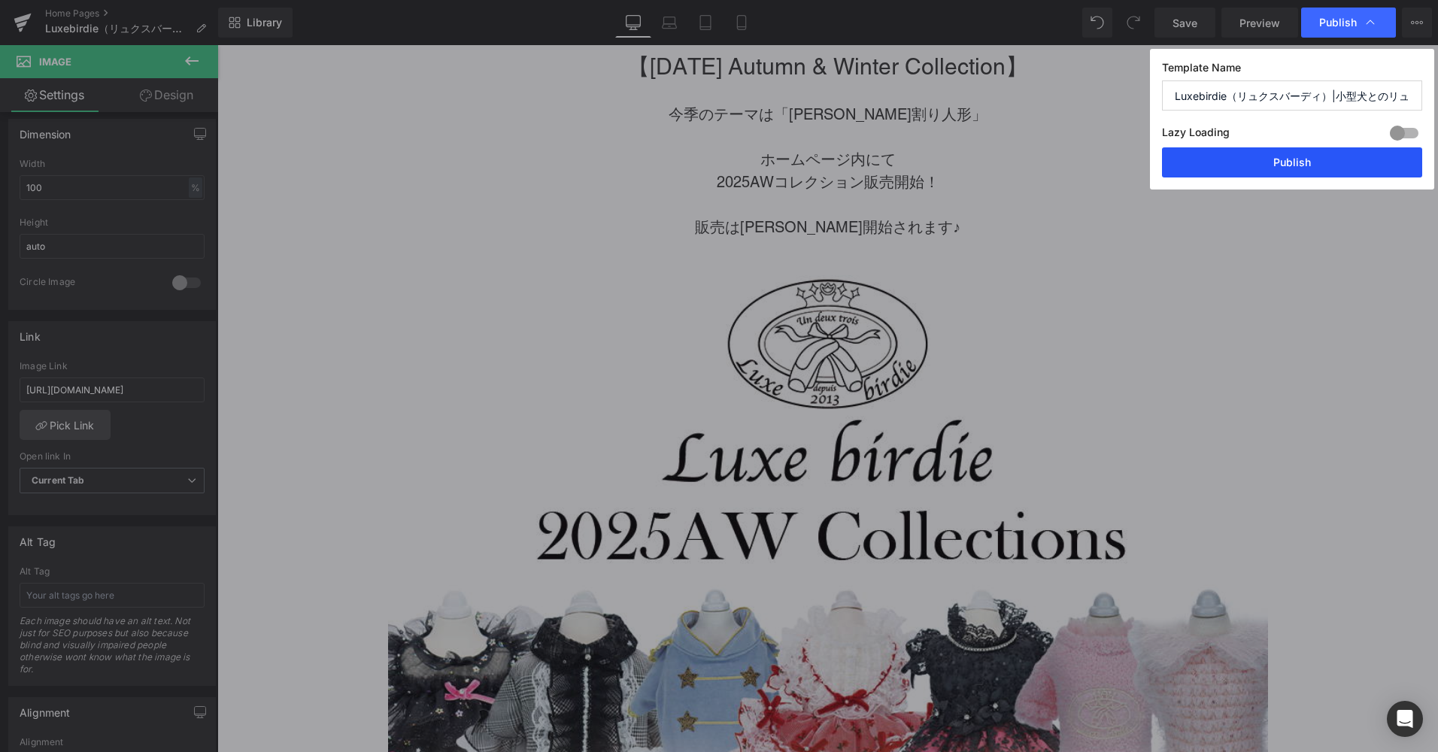
click at [1314, 149] on button "Publish" at bounding box center [1292, 162] width 260 height 30
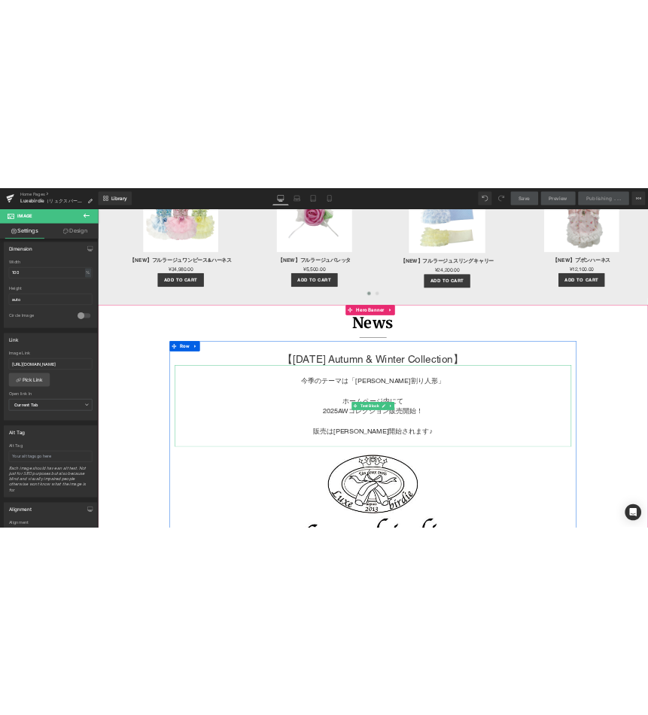
scroll to position [1734, 0]
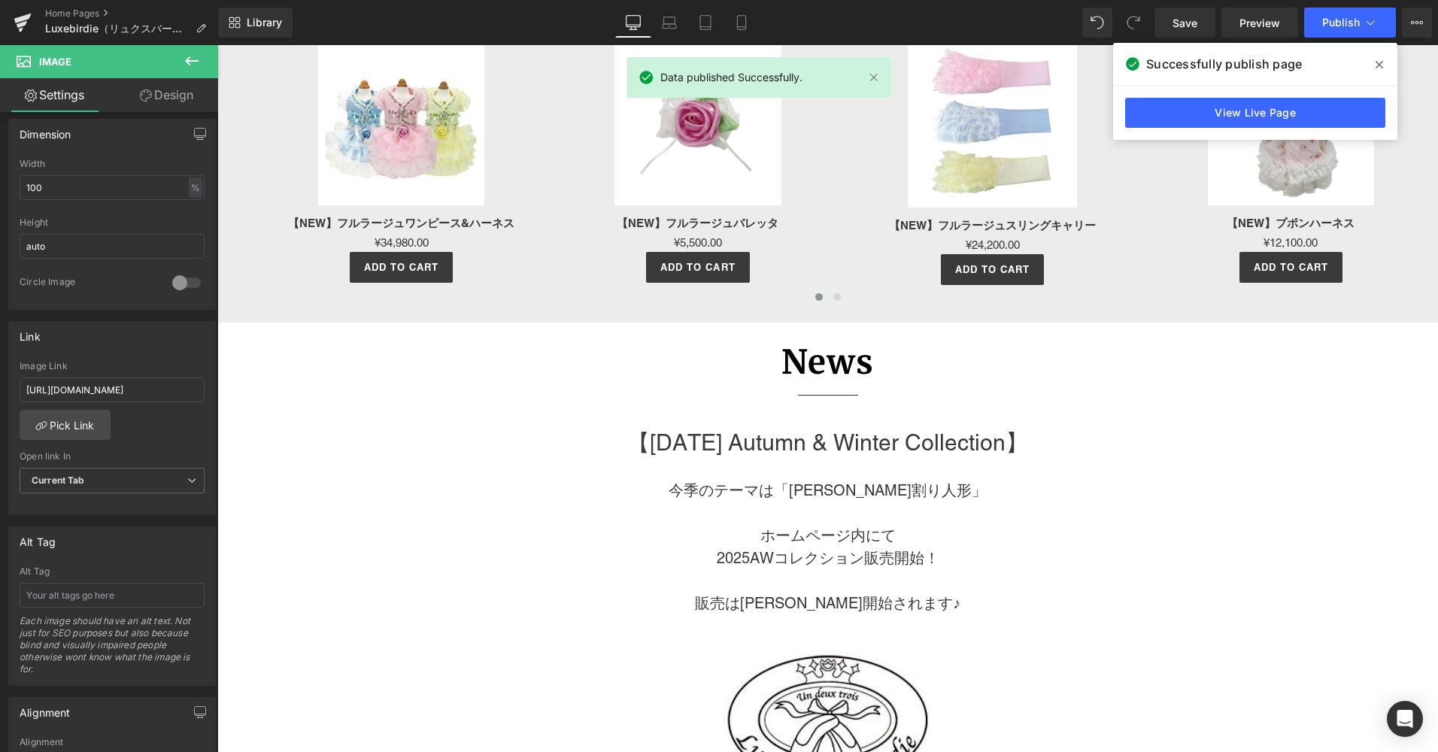
click at [1383, 68] on span at bounding box center [1379, 65] width 24 height 24
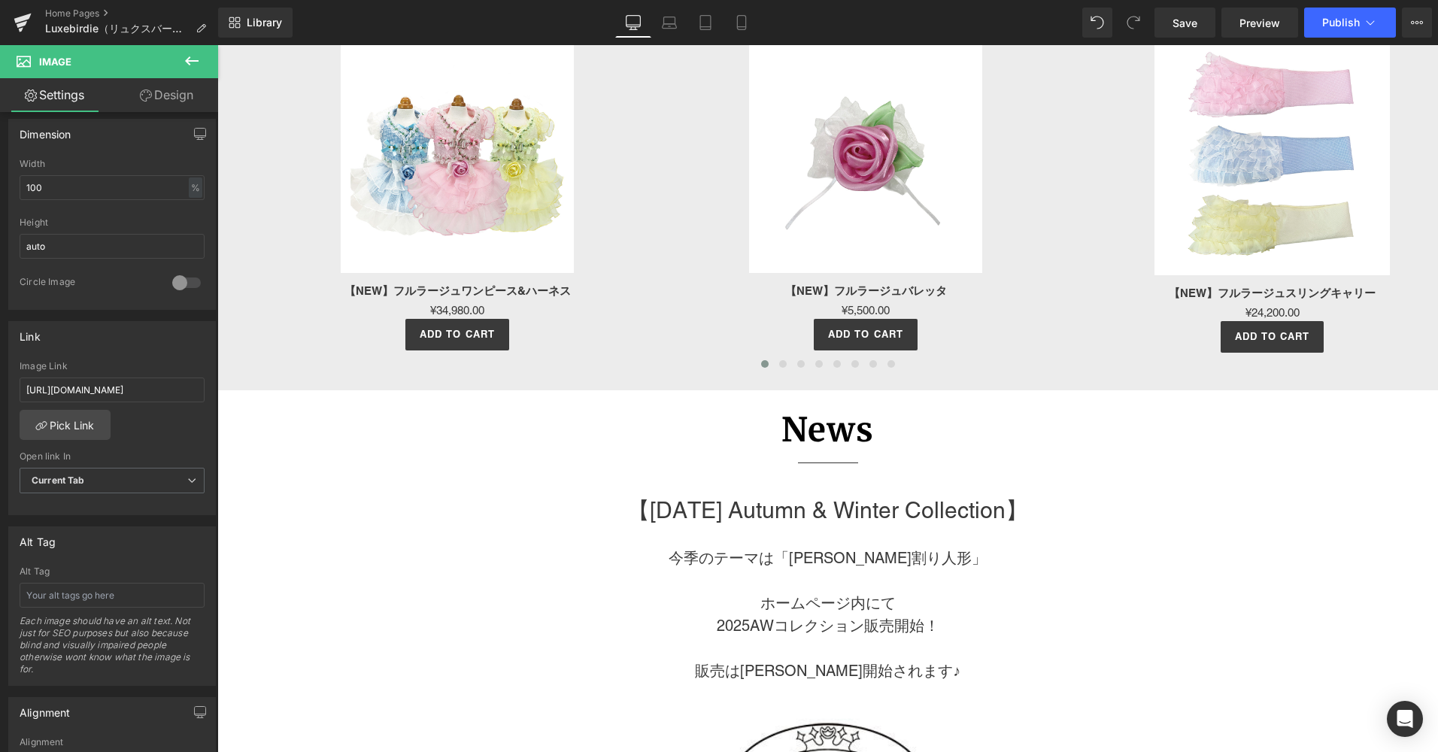
scroll to position [1733, 0]
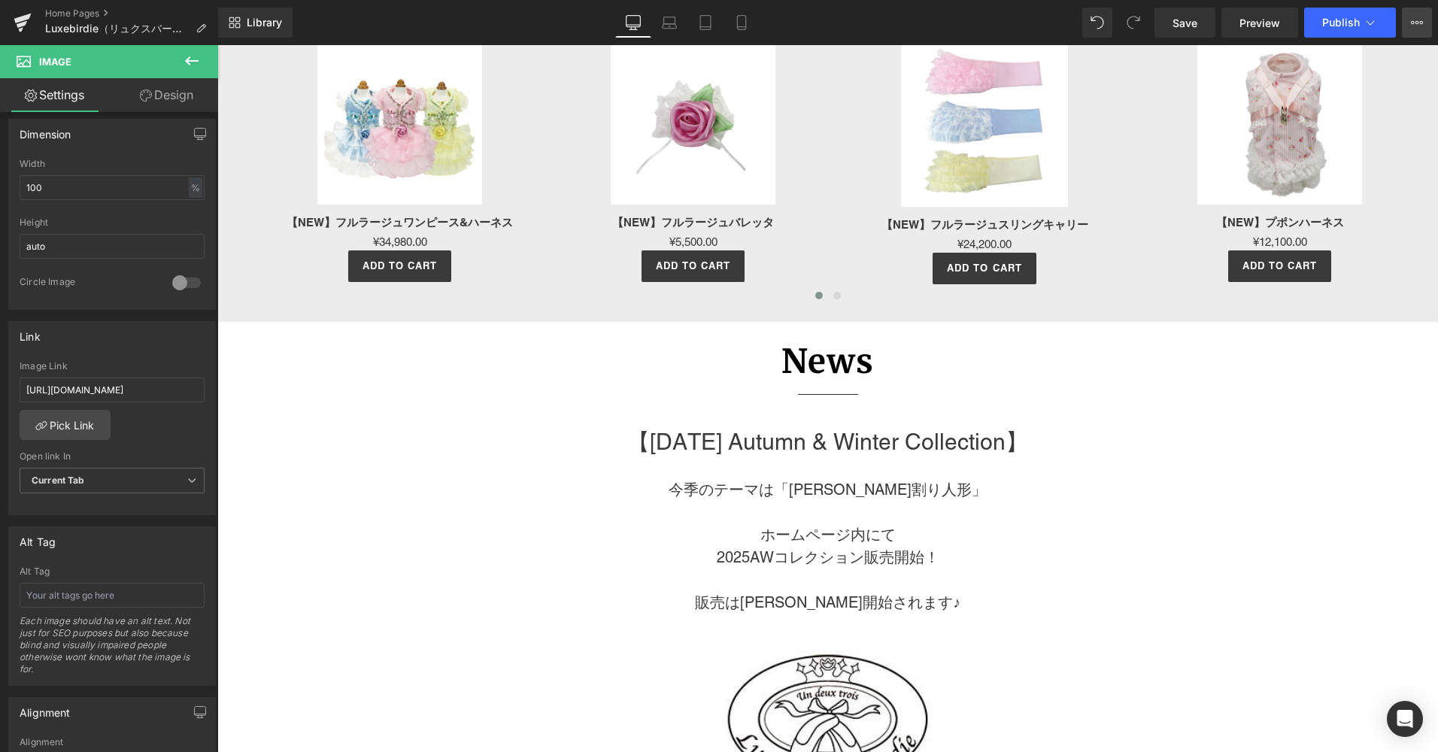
click at [1422, 21] on icon at bounding box center [1417, 23] width 12 height 12
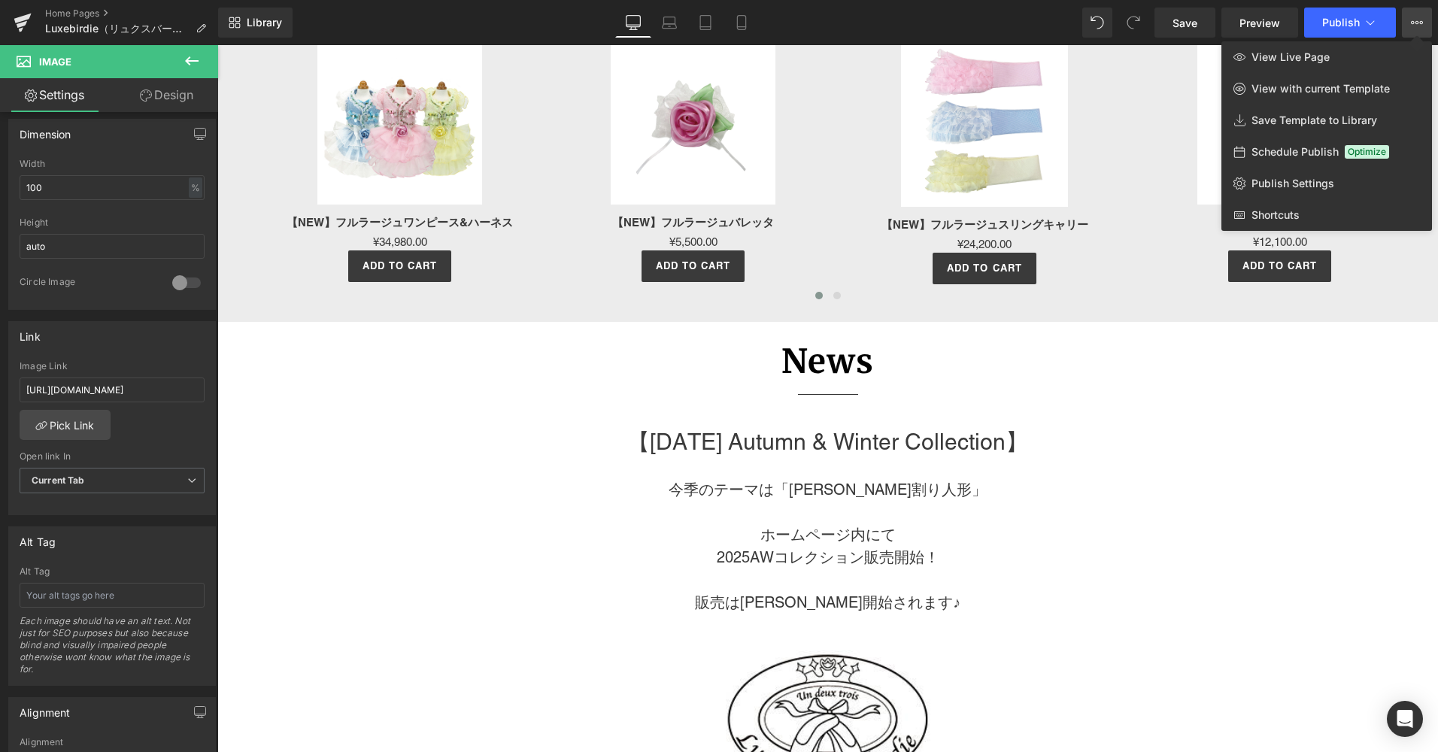
click at [1422, 21] on icon at bounding box center [1417, 23] width 12 height 12
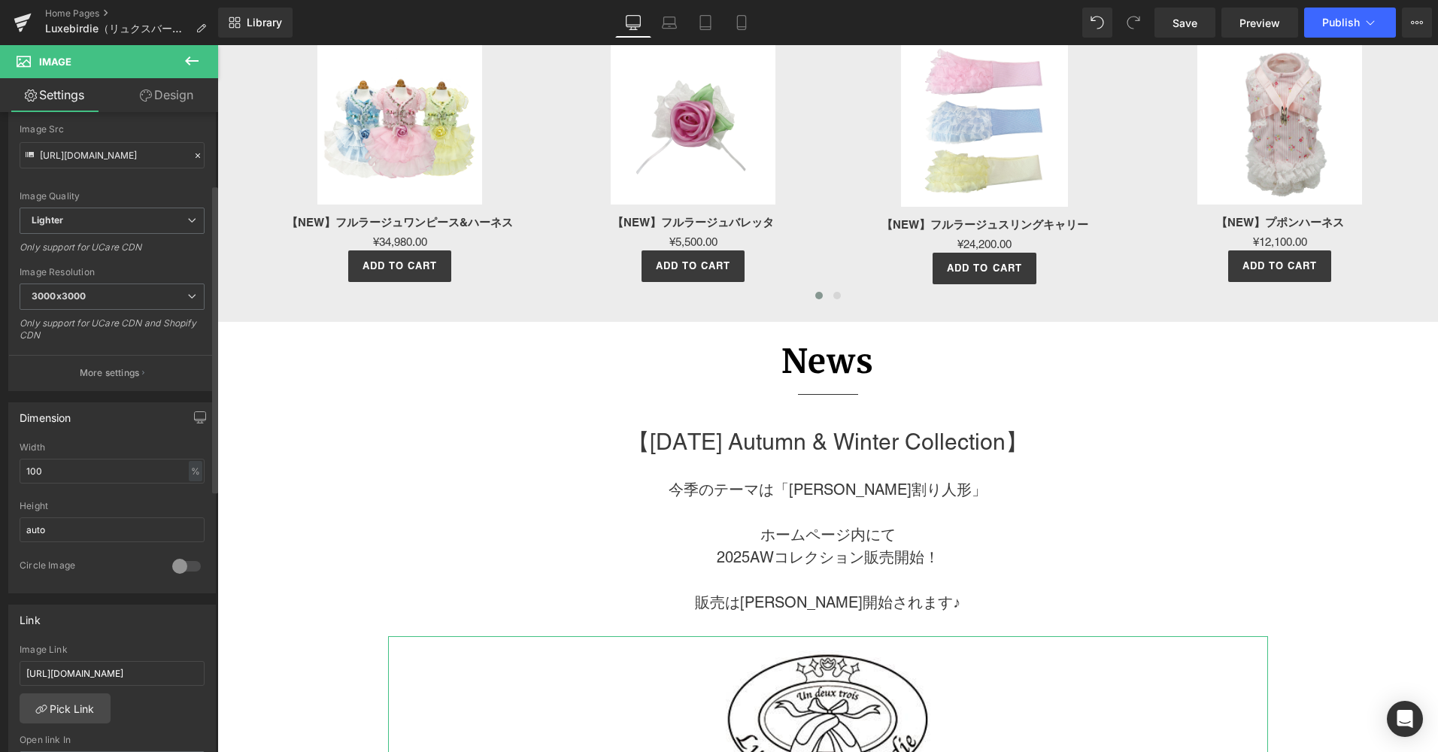
scroll to position [150, 0]
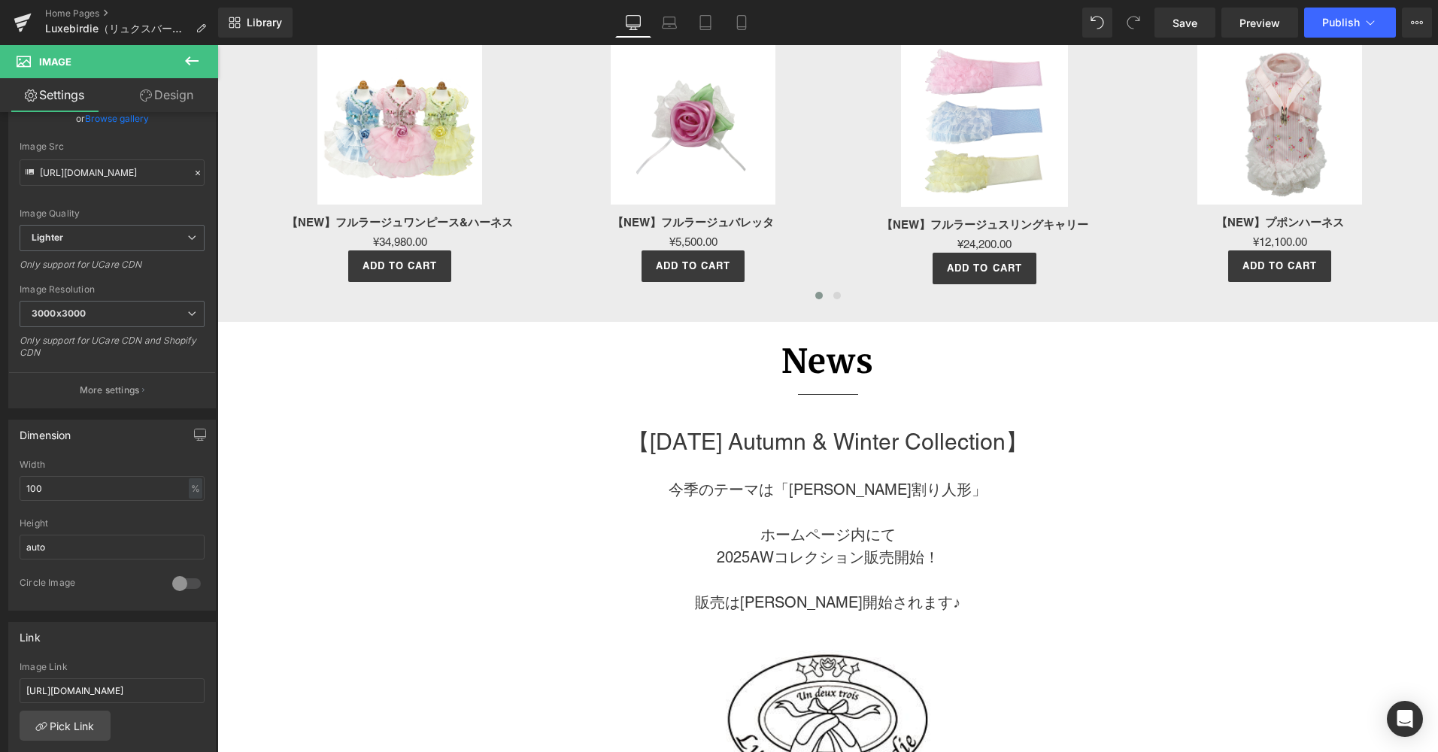
click at [182, 59] on button at bounding box center [191, 61] width 53 height 33
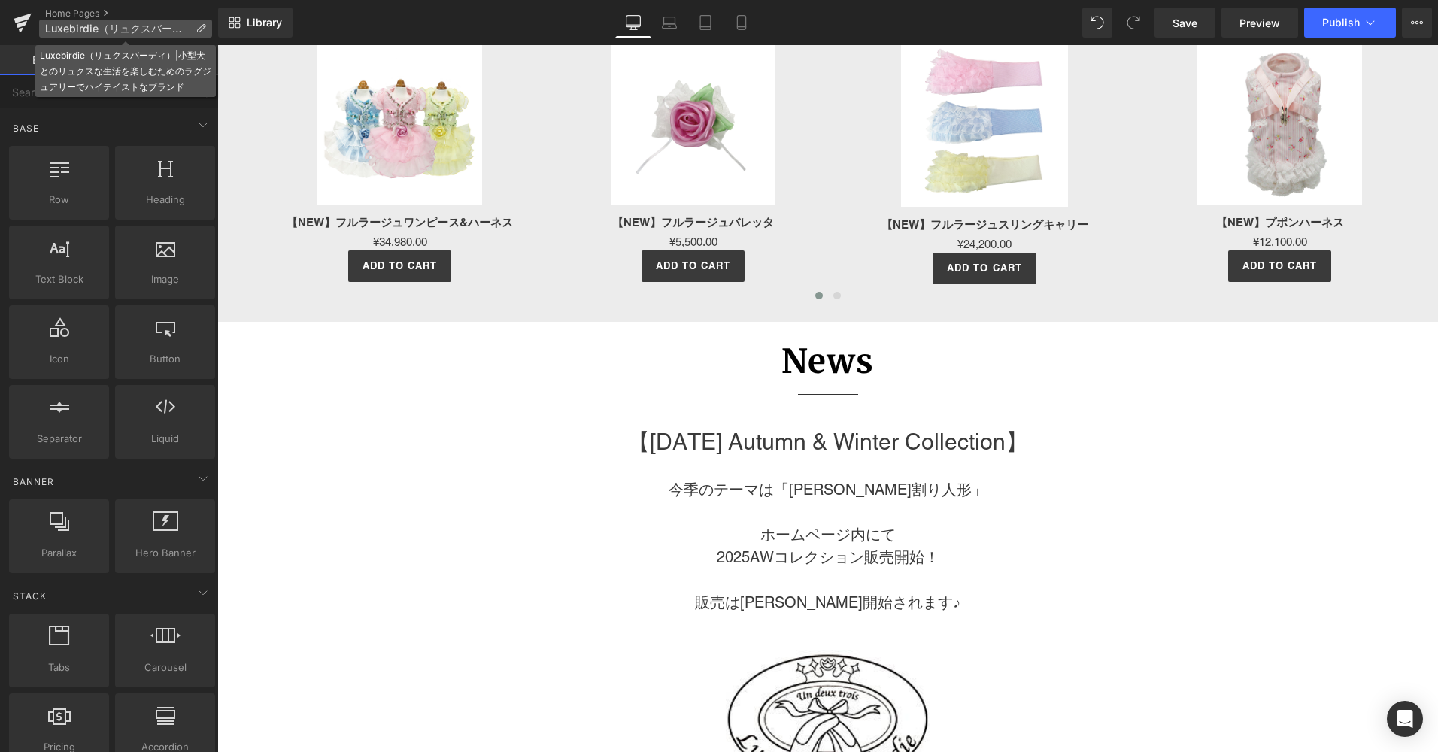
click at [126, 32] on span "Luxebirdie（リュクスバーディ）|小型犬とのリュクスな生活を楽しむためのラグジュアリーでハイテイストなブランド" at bounding box center [117, 29] width 144 height 12
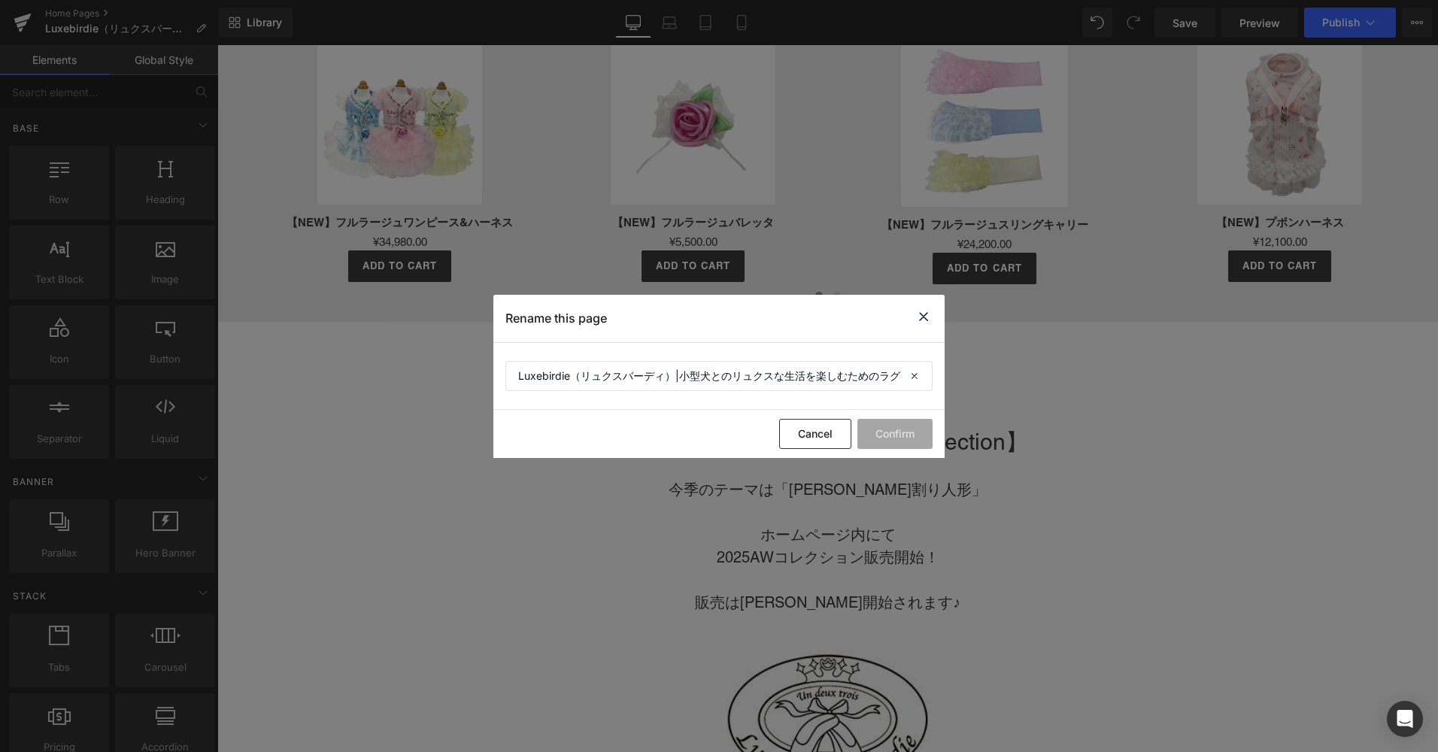
click at [927, 323] on icon at bounding box center [924, 317] width 18 height 19
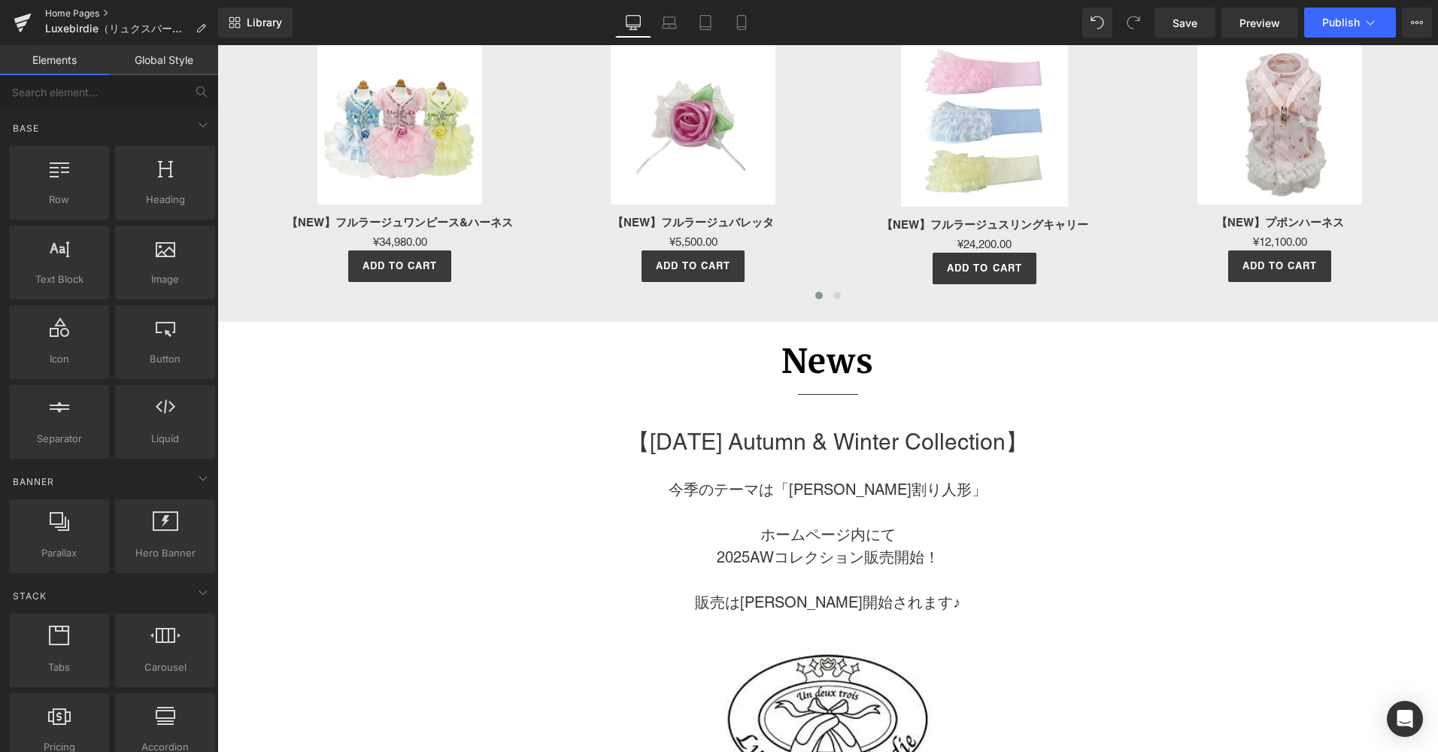
click at [108, 11] on link "Home Pages" at bounding box center [131, 14] width 173 height 12
